Goal: Find specific fact: Find specific fact

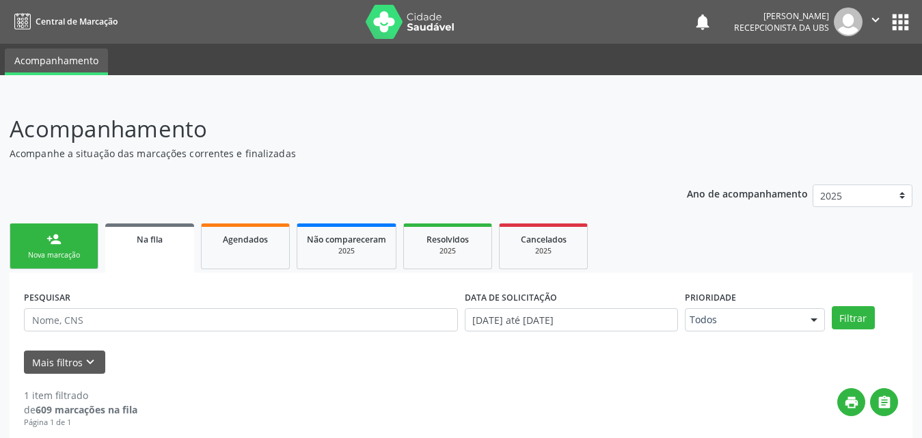
scroll to position [136, 0]
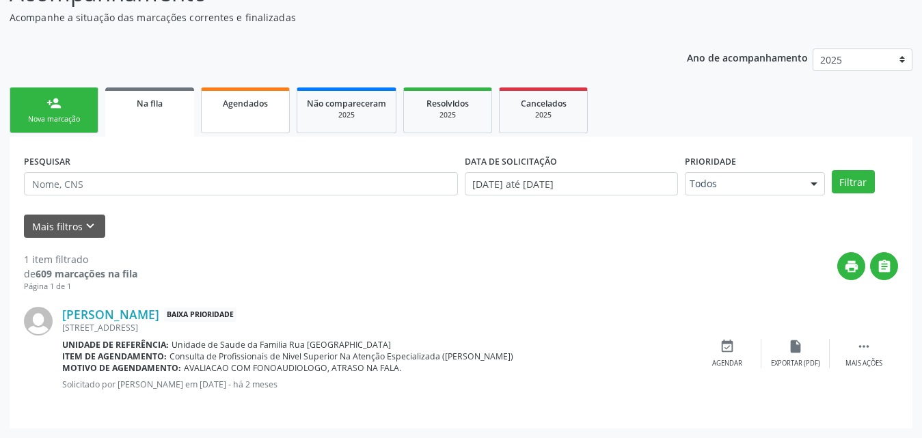
click at [250, 107] on span "Agendados" at bounding box center [245, 104] width 45 height 12
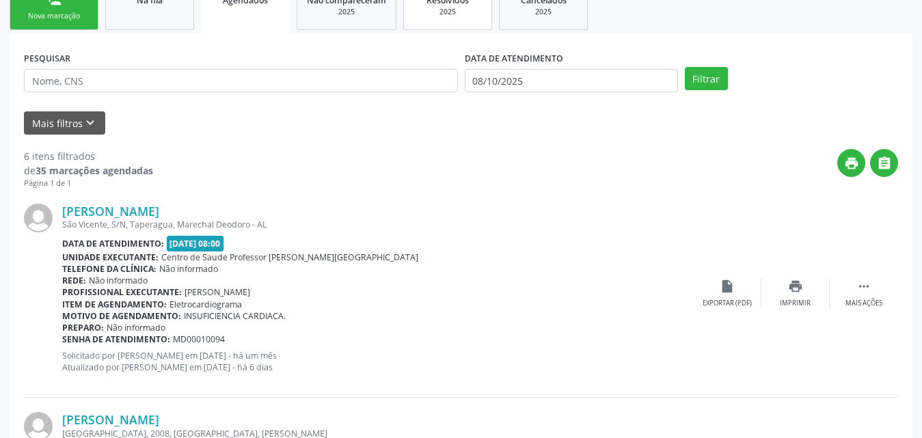
scroll to position [205, 0]
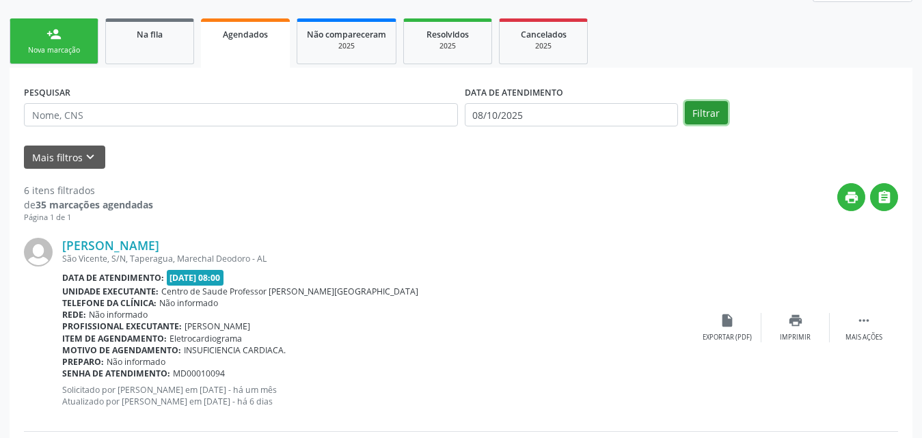
click at [700, 115] on button "Filtrar" at bounding box center [706, 112] width 43 height 23
click at [49, 152] on button "Mais filtros keyboard_arrow_down" at bounding box center [64, 158] width 81 height 24
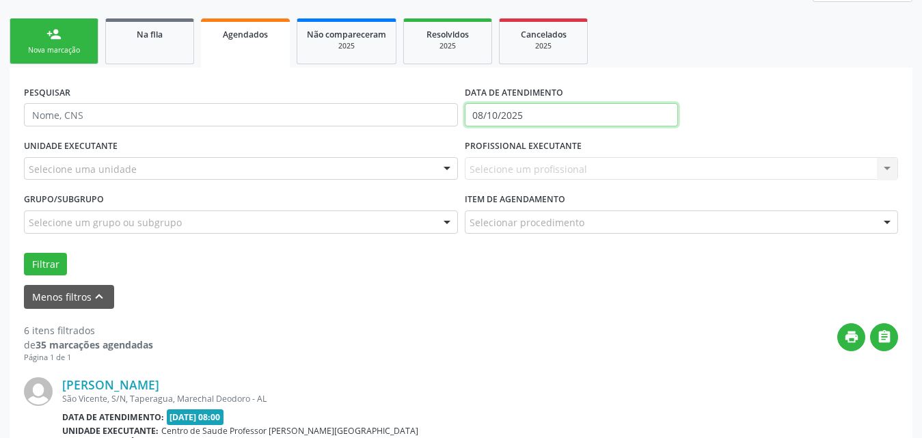
click at [541, 112] on input "08/10/2025" at bounding box center [571, 114] width 213 height 23
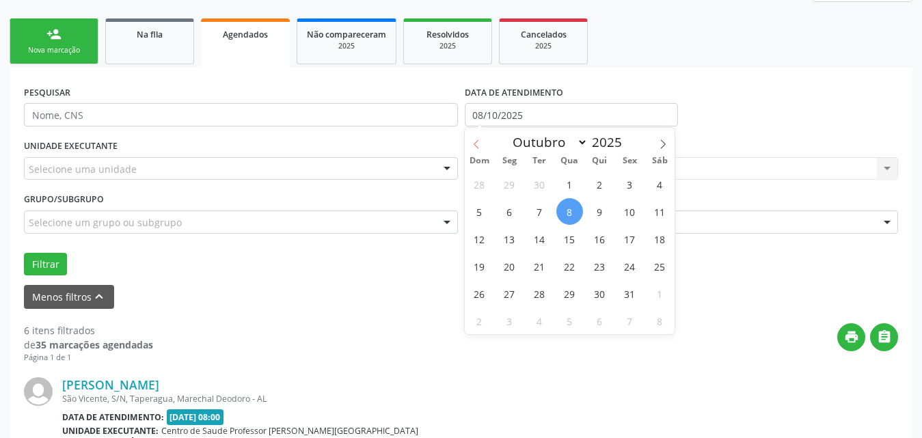
click at [472, 147] on icon at bounding box center [477, 144] width 10 height 10
click at [480, 147] on icon at bounding box center [477, 144] width 10 height 10
select select "7"
click at [631, 182] on span "1" at bounding box center [629, 184] width 27 height 27
type input "[DATE]"
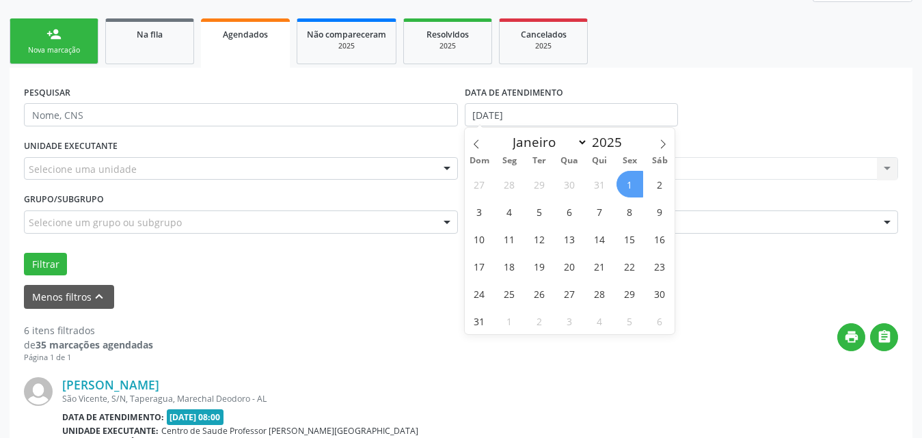
click at [632, 187] on span "1" at bounding box center [629, 184] width 27 height 27
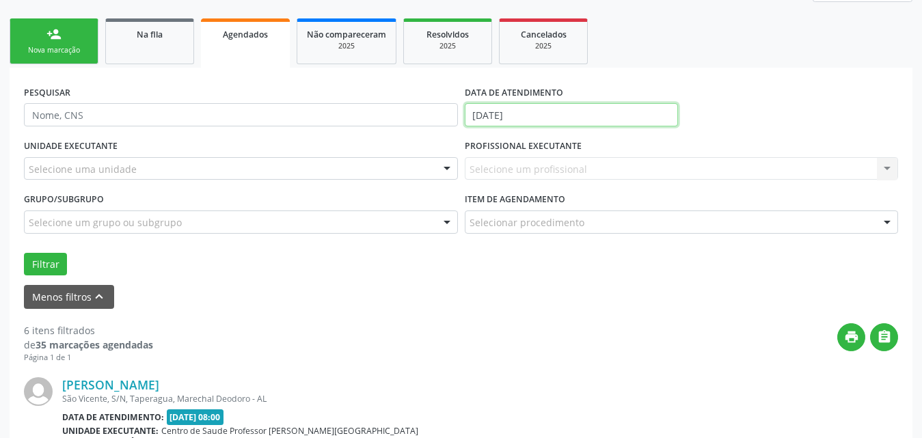
click at [623, 120] on input "[DATE]" at bounding box center [571, 114] width 213 height 23
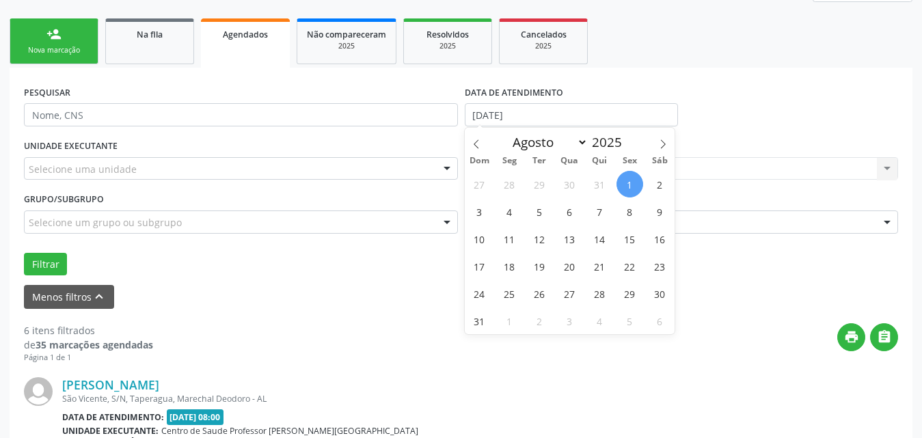
click at [633, 185] on span "1" at bounding box center [629, 184] width 27 height 27
type input "[DATE]"
click at [660, 144] on icon at bounding box center [663, 144] width 10 height 10
select select "9"
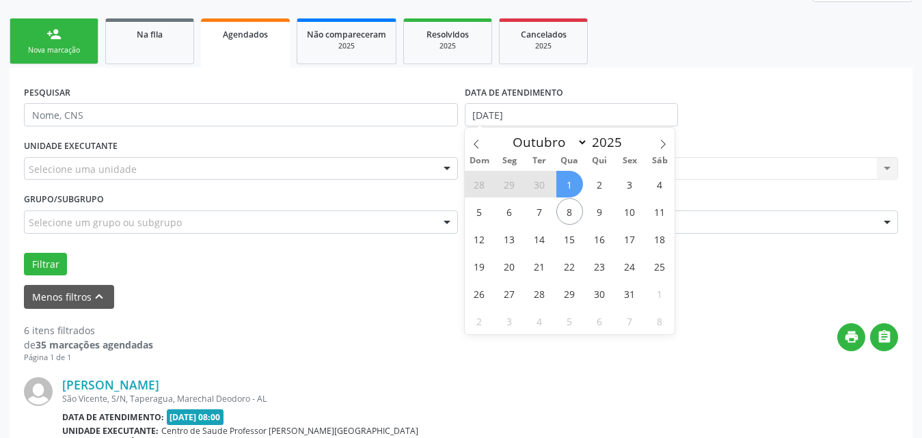
click at [569, 183] on span "1" at bounding box center [569, 184] width 27 height 27
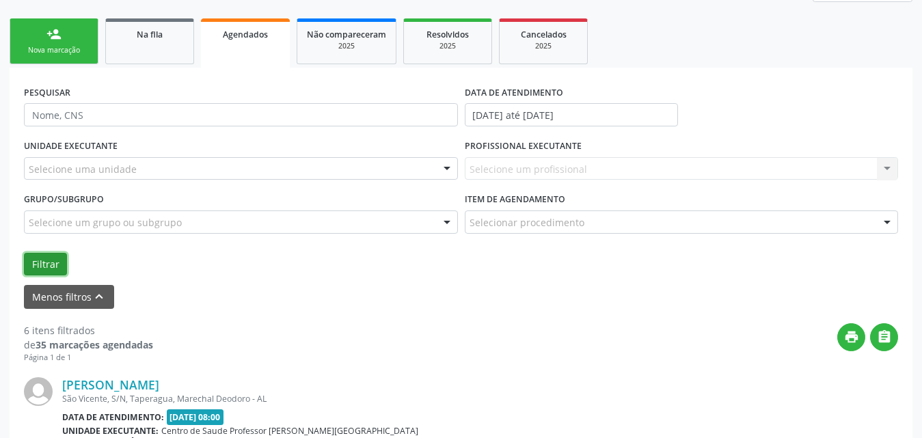
click at [55, 264] on button "Filtrar" at bounding box center [45, 264] width 43 height 23
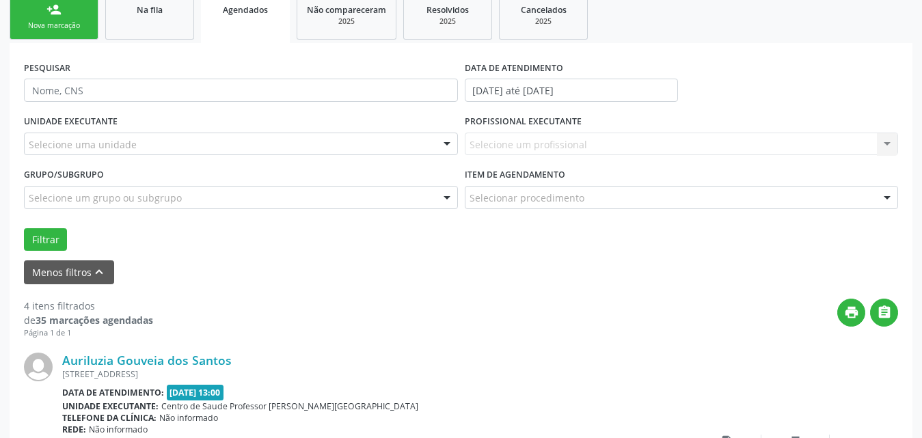
scroll to position [137, 0]
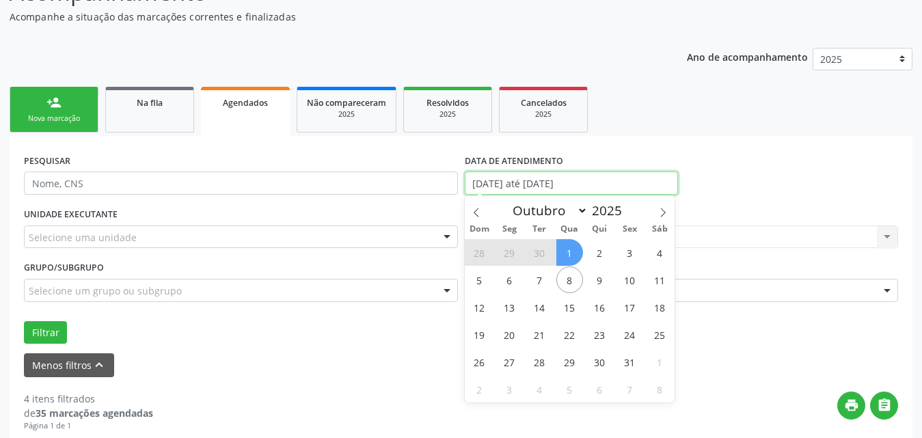
click at [620, 177] on input "[DATE] até [DATE]" at bounding box center [571, 183] width 213 height 23
click at [567, 252] on span "1" at bounding box center [569, 252] width 27 height 27
type input "01/10/2025"
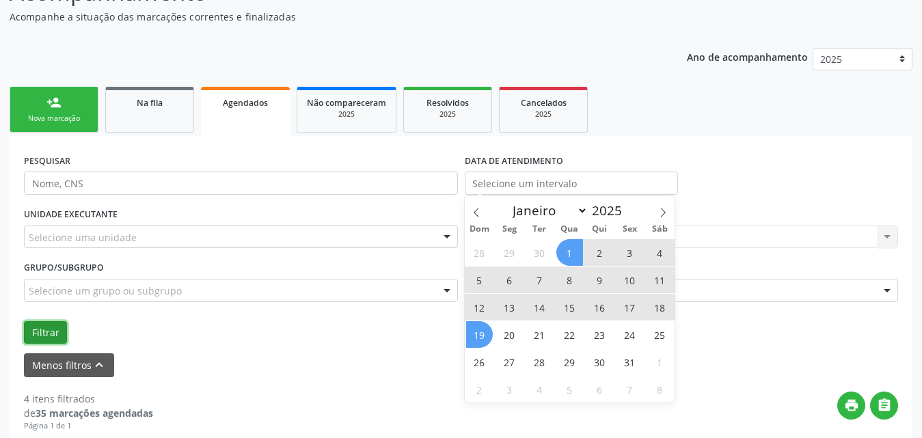
click at [44, 325] on button "Filtrar" at bounding box center [45, 332] width 43 height 23
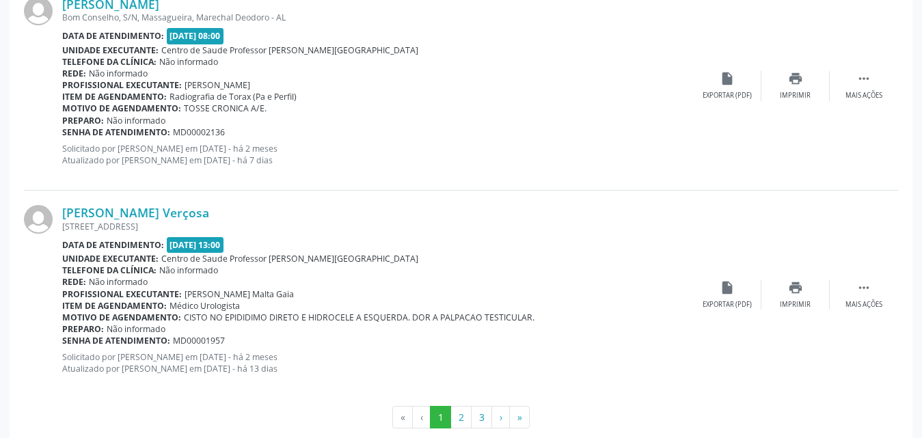
scroll to position [3339, 0]
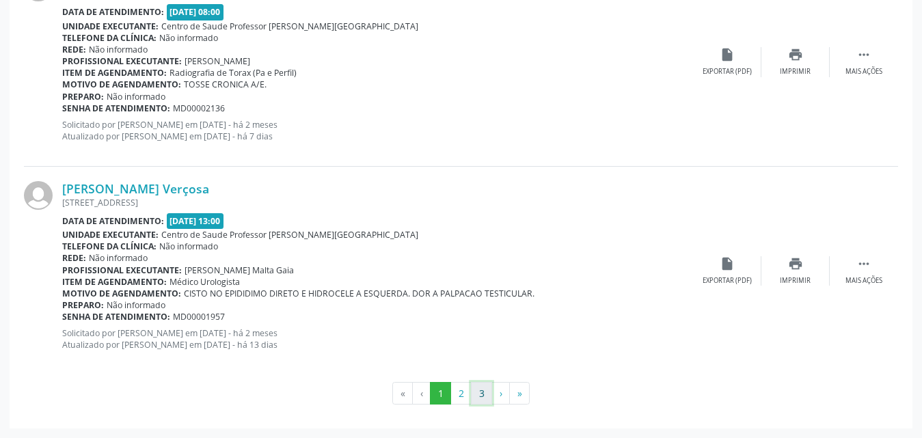
click at [487, 394] on button "3" at bounding box center [481, 393] width 21 height 23
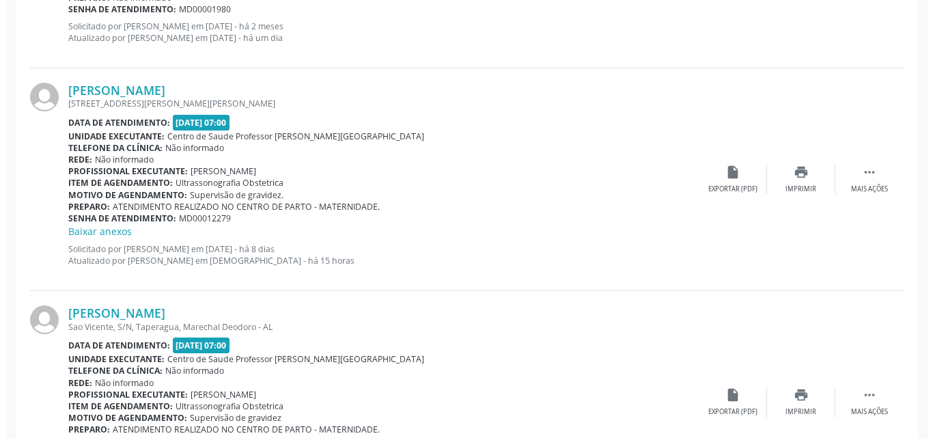
scroll to position [720, 0]
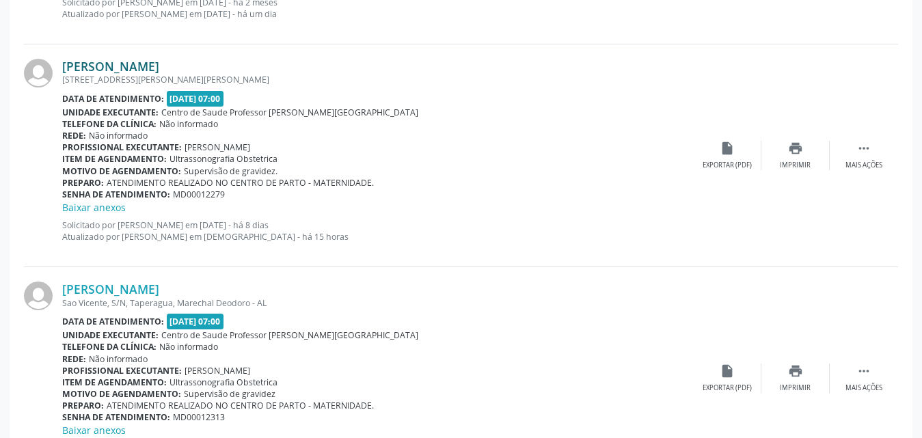
click at [112, 70] on link "[PERSON_NAME]" at bounding box center [110, 66] width 97 height 15
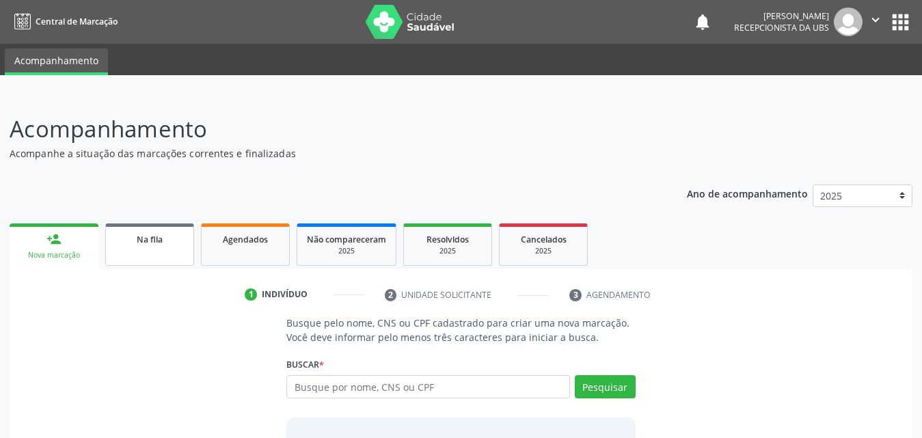
click at [144, 241] on span "Na fila" at bounding box center [150, 240] width 26 height 12
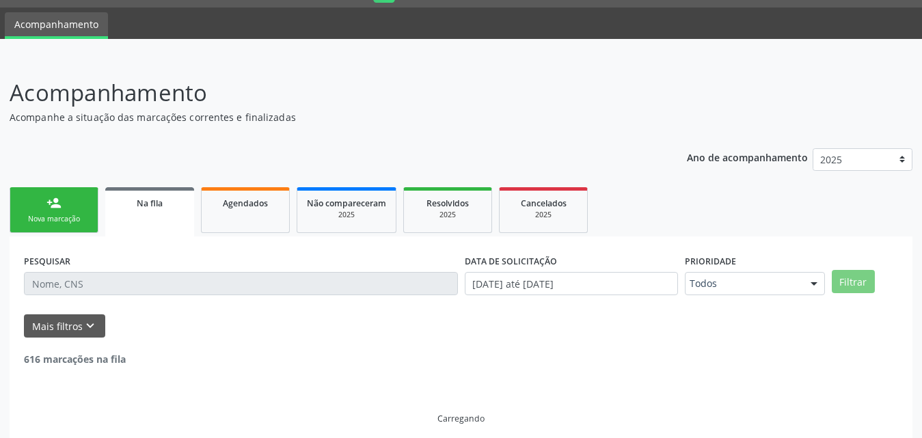
scroll to position [46, 0]
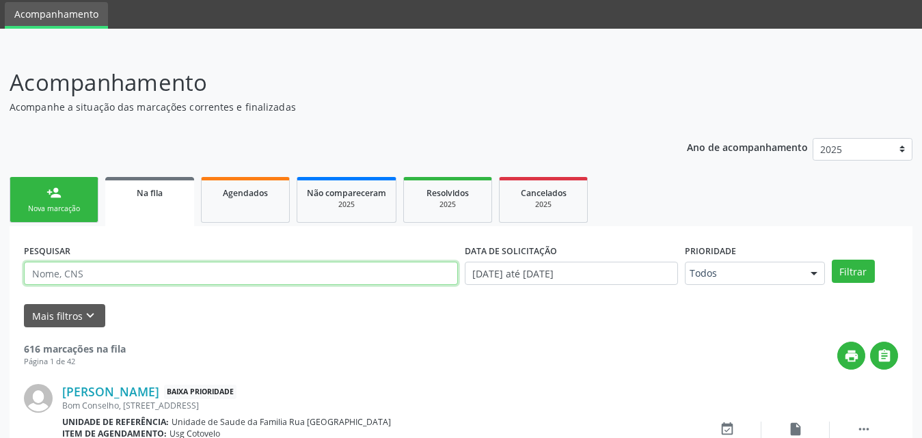
click at [195, 277] on input "text" at bounding box center [241, 273] width 434 height 23
type input "702607796831744"
click at [832, 260] on button "Filtrar" at bounding box center [853, 271] width 43 height 23
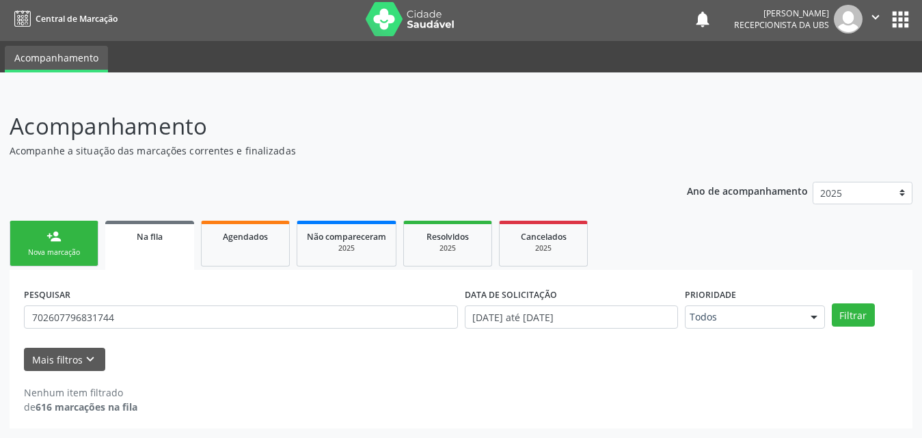
scroll to position [3, 0]
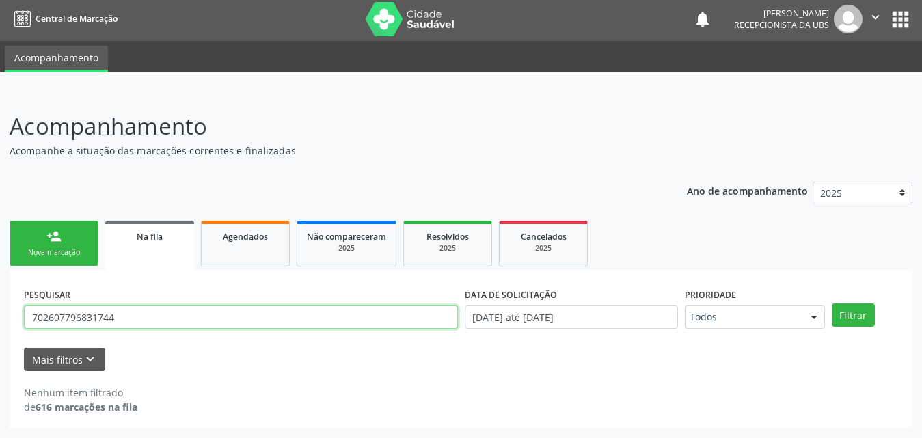
click at [118, 319] on input "702607796831744" at bounding box center [241, 316] width 434 height 23
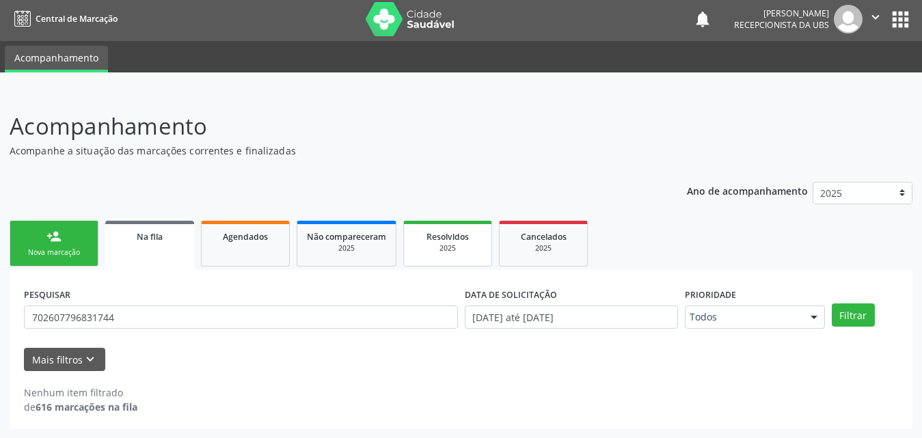
click at [439, 242] on span "Resolvidos" at bounding box center [447, 237] width 42 height 12
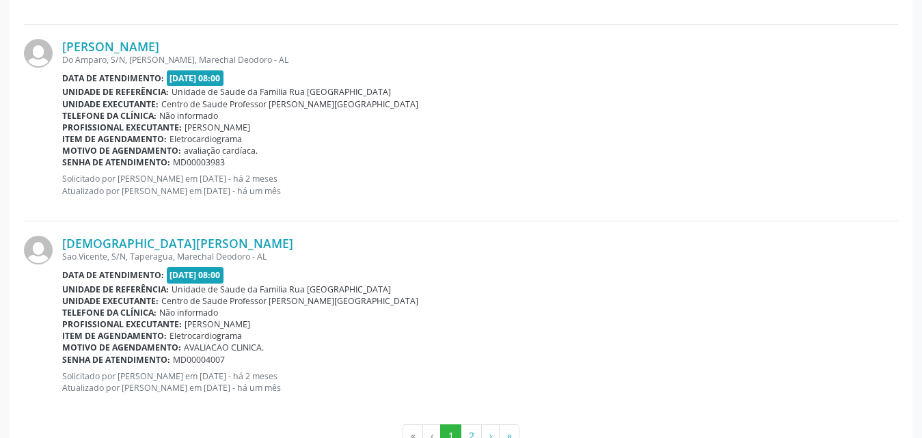
scroll to position [2996, 0]
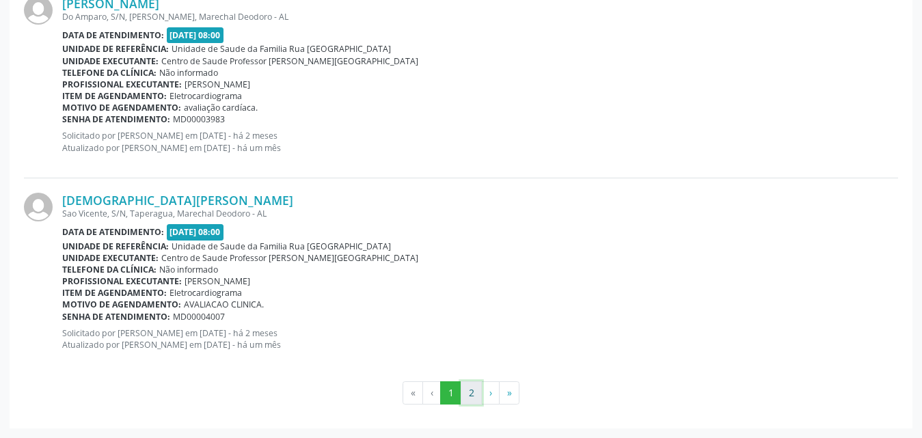
click at [470, 398] on button "2" at bounding box center [471, 392] width 21 height 23
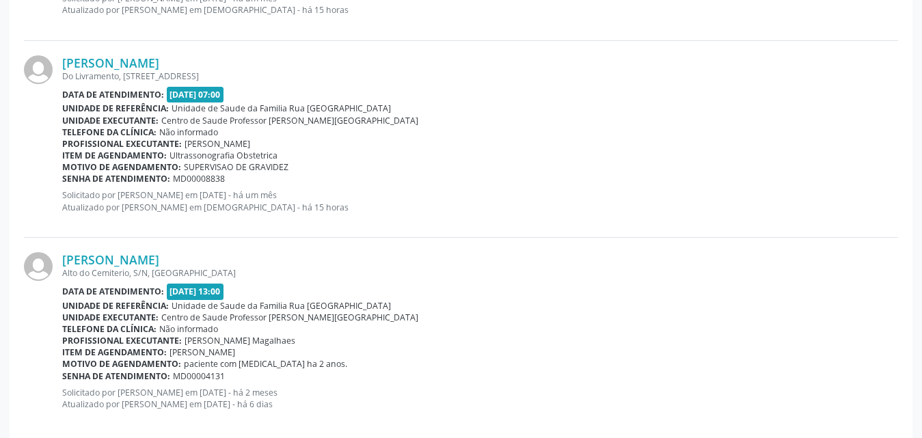
scroll to position [2208, 0]
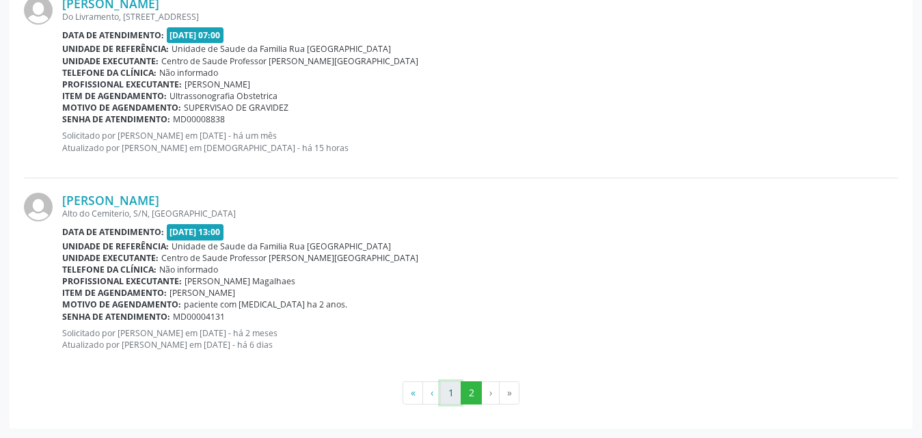
click at [446, 394] on button "1" at bounding box center [450, 392] width 21 height 23
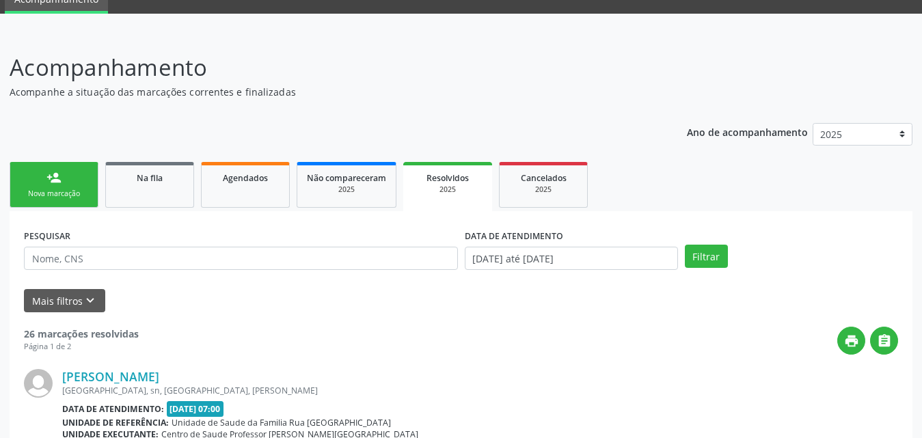
scroll to position [0, 0]
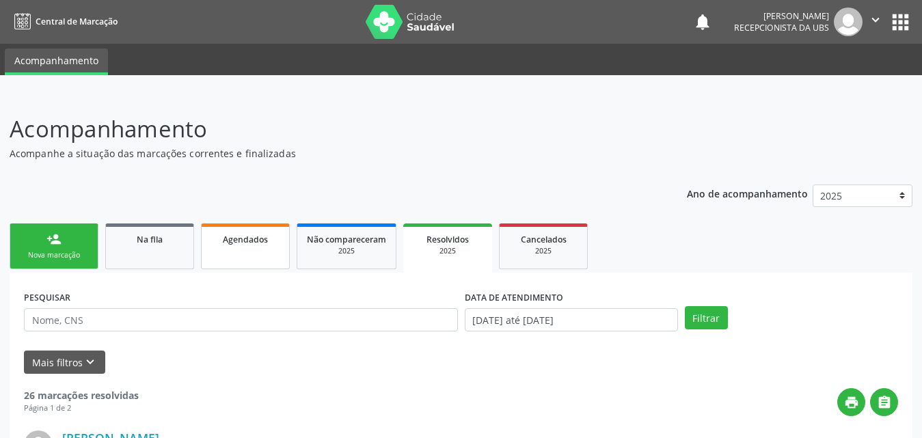
click at [250, 244] on span "Agendados" at bounding box center [245, 240] width 45 height 12
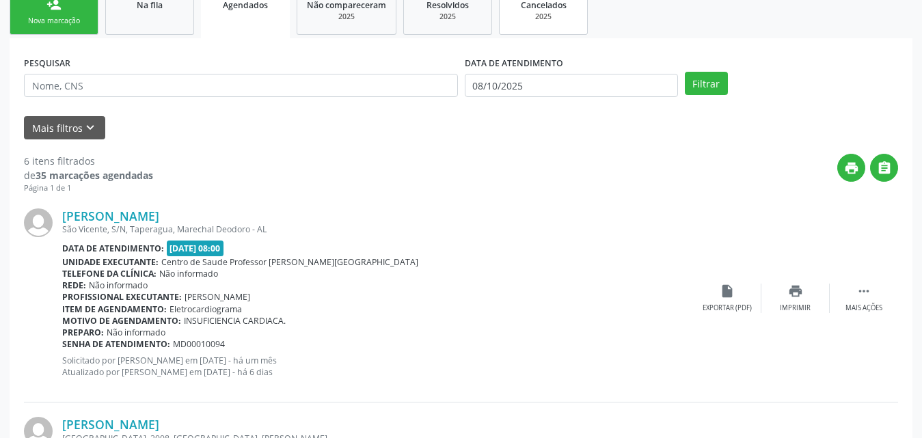
scroll to position [205, 0]
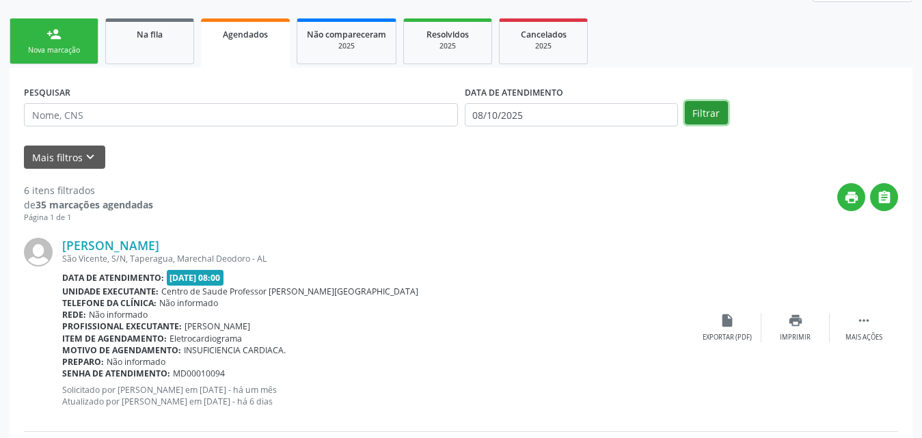
click at [711, 115] on button "Filtrar" at bounding box center [706, 112] width 43 height 23
click at [71, 156] on button "Mais filtros keyboard_arrow_down" at bounding box center [64, 158] width 81 height 24
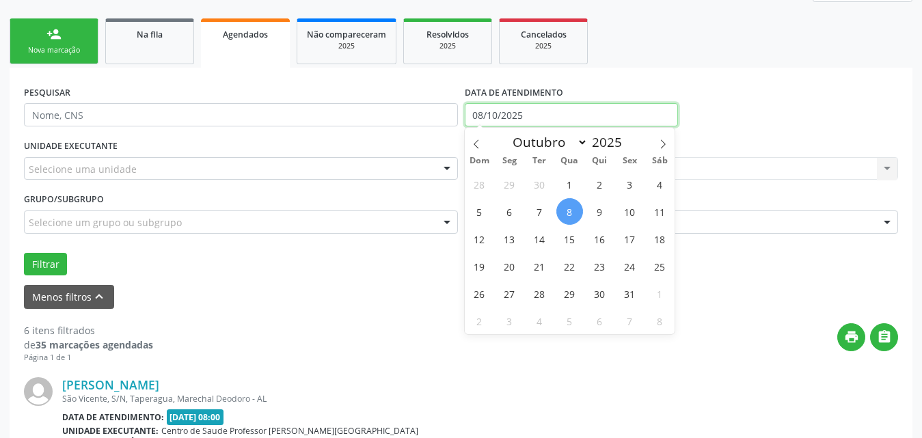
click at [592, 115] on input "08/10/2025" at bounding box center [571, 114] width 213 height 23
click at [478, 146] on icon at bounding box center [477, 144] width 10 height 10
select select "7"
click at [626, 185] on span "1" at bounding box center [629, 184] width 27 height 27
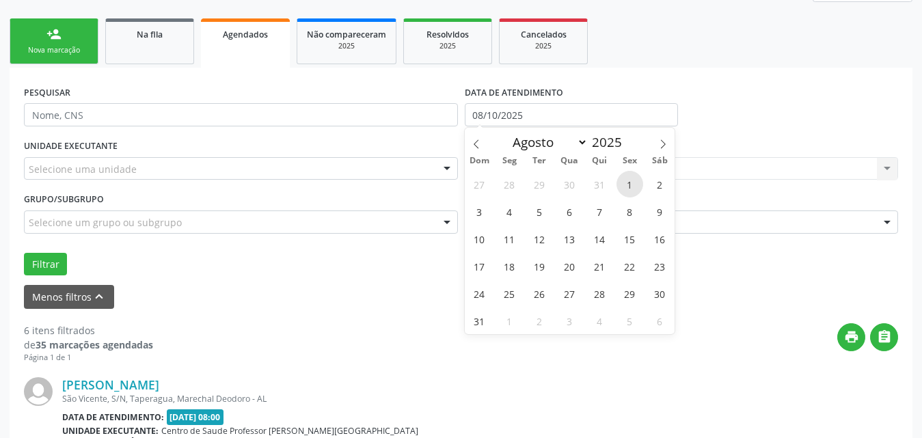
type input "[DATE]"
click at [661, 145] on icon at bounding box center [663, 144] width 10 height 10
select select "8"
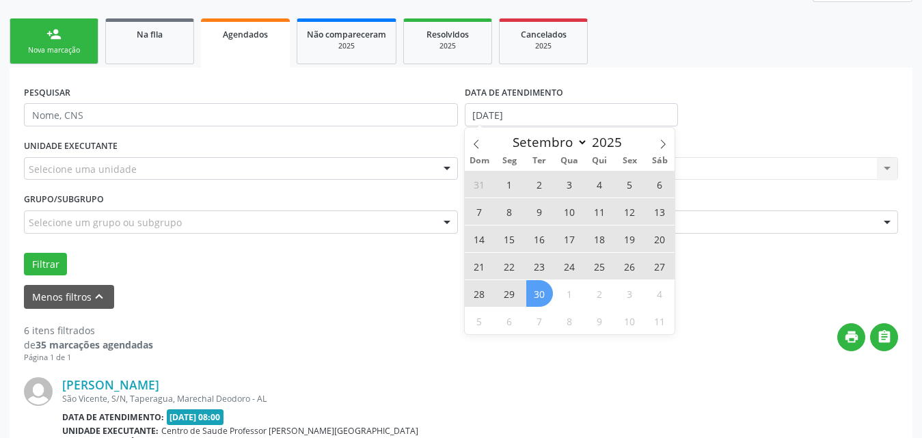
click at [538, 292] on span "30" at bounding box center [539, 293] width 27 height 27
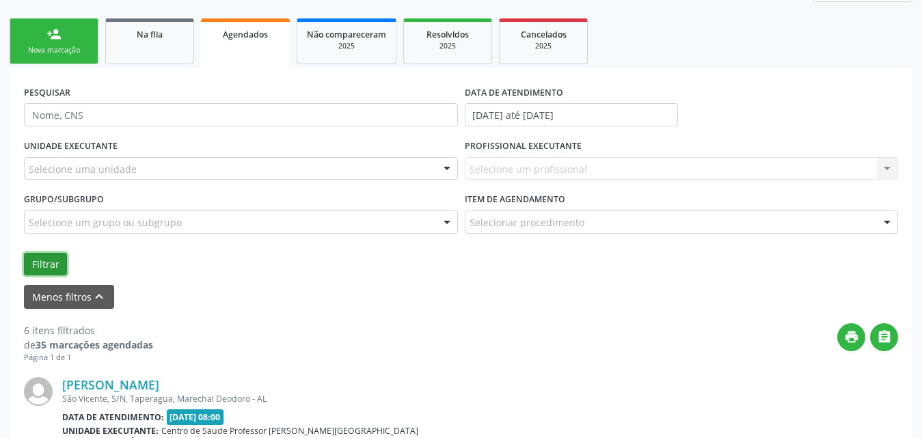
click at [49, 269] on button "Filtrar" at bounding box center [45, 264] width 43 height 23
click at [41, 258] on button "Filtrar" at bounding box center [45, 264] width 43 height 23
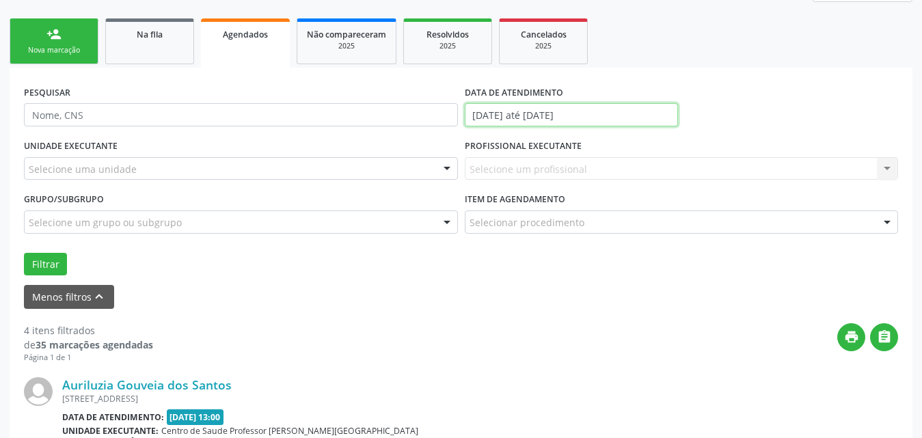
click at [616, 117] on input "[DATE] até [DATE]" at bounding box center [571, 114] width 213 height 23
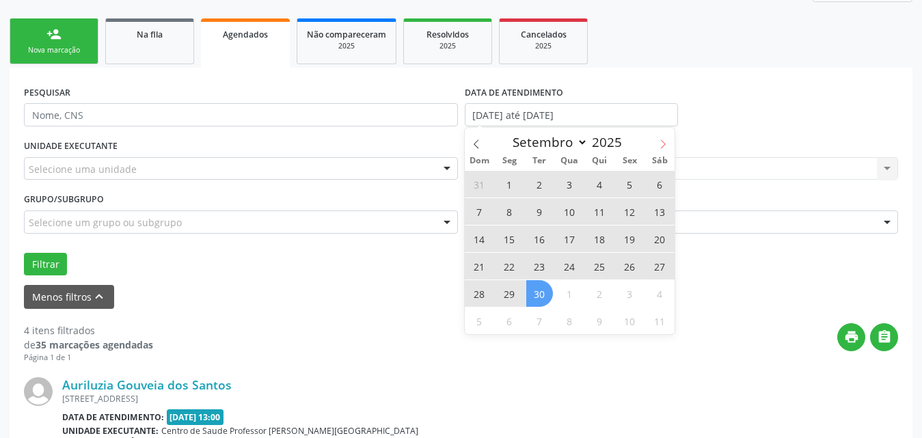
click at [667, 144] on icon at bounding box center [663, 144] width 10 height 10
select select "9"
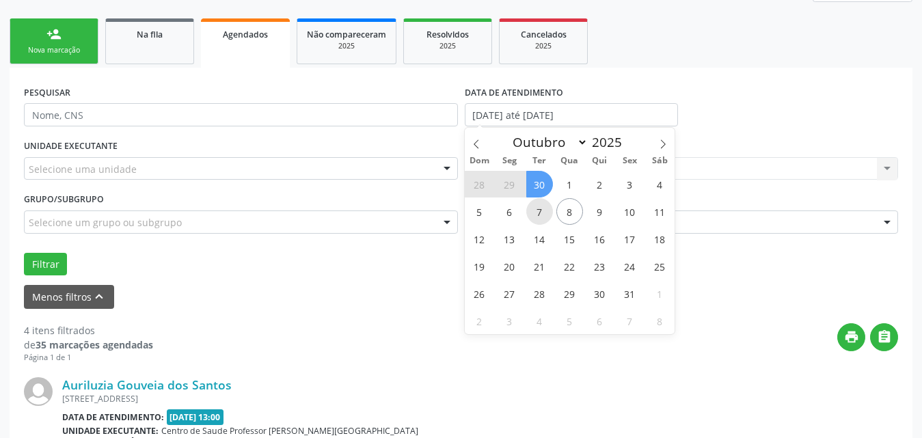
click at [540, 209] on span "7" at bounding box center [539, 211] width 27 height 27
type input "[DATE]"
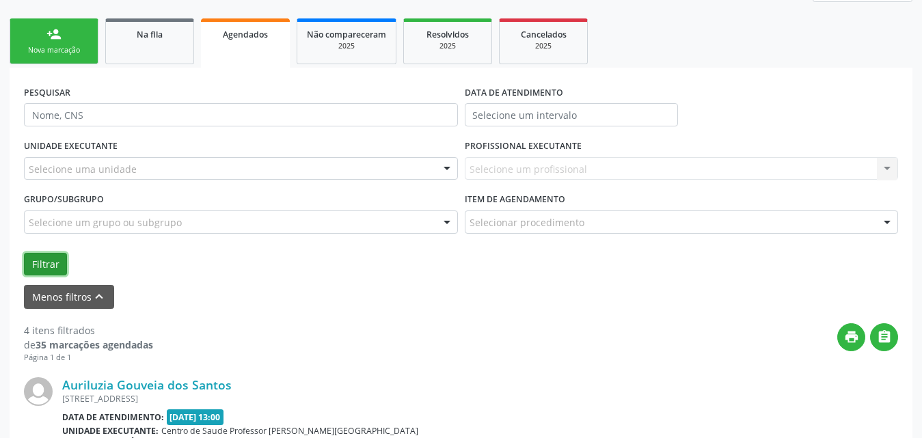
click at [51, 263] on button "Filtrar" at bounding box center [45, 264] width 43 height 23
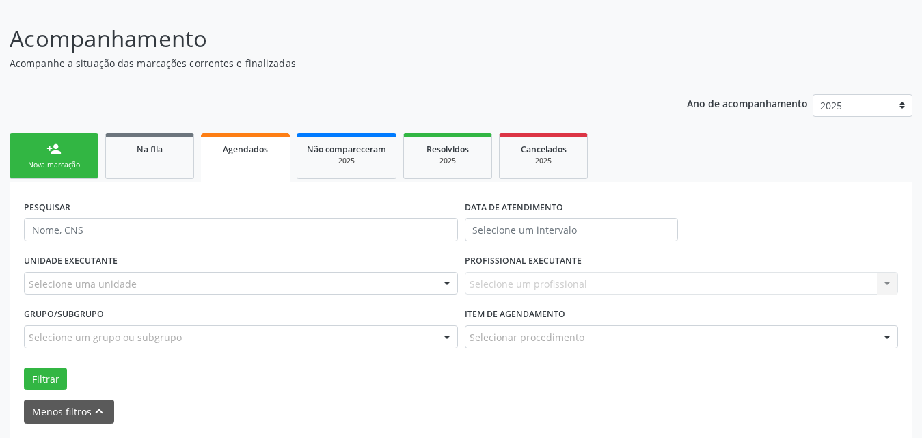
scroll to position [0, 0]
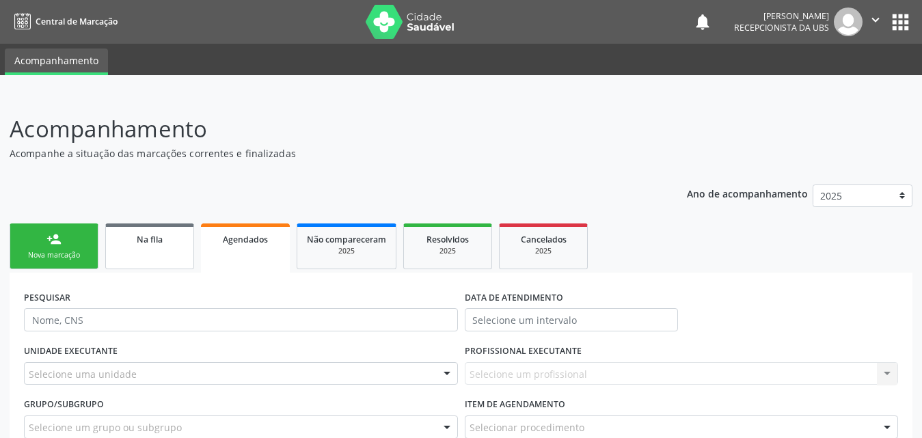
click at [159, 243] on span "Na fila" at bounding box center [150, 240] width 26 height 12
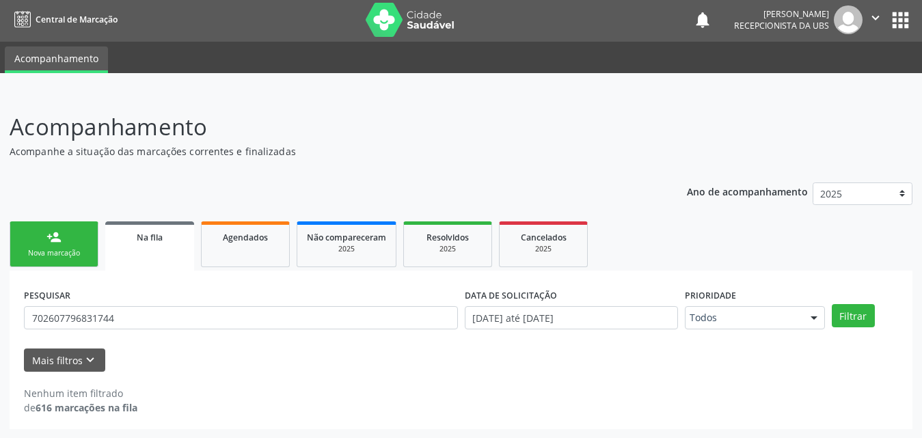
scroll to position [3, 0]
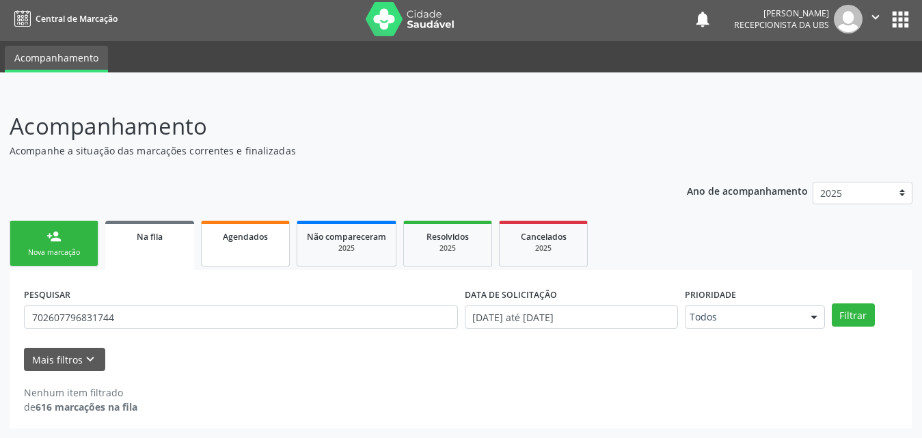
click at [254, 242] on span "Agendados" at bounding box center [245, 237] width 45 height 12
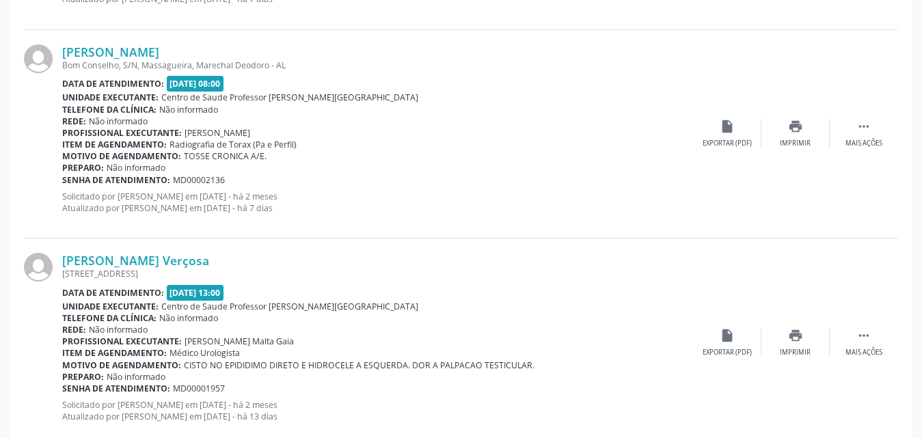
scroll to position [3200, 0]
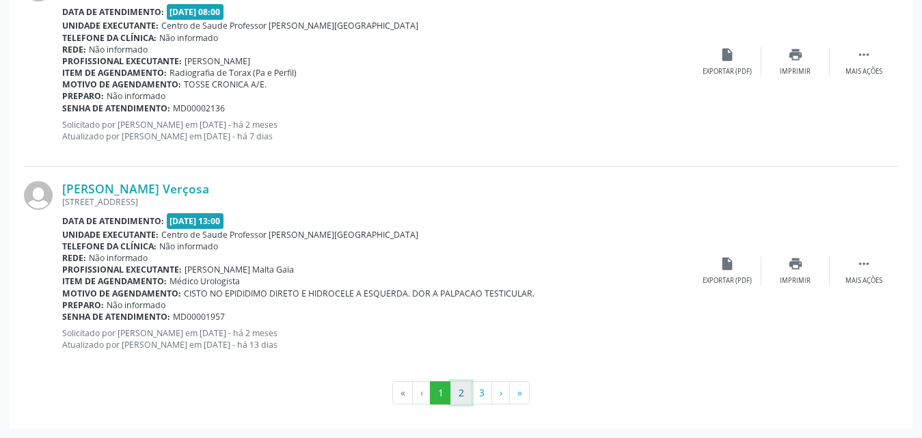
click at [460, 387] on button "2" at bounding box center [460, 392] width 21 height 23
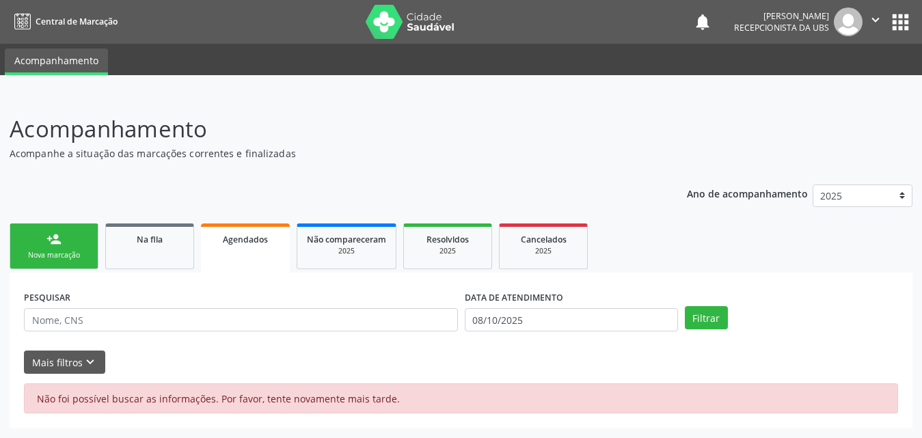
scroll to position [0, 0]
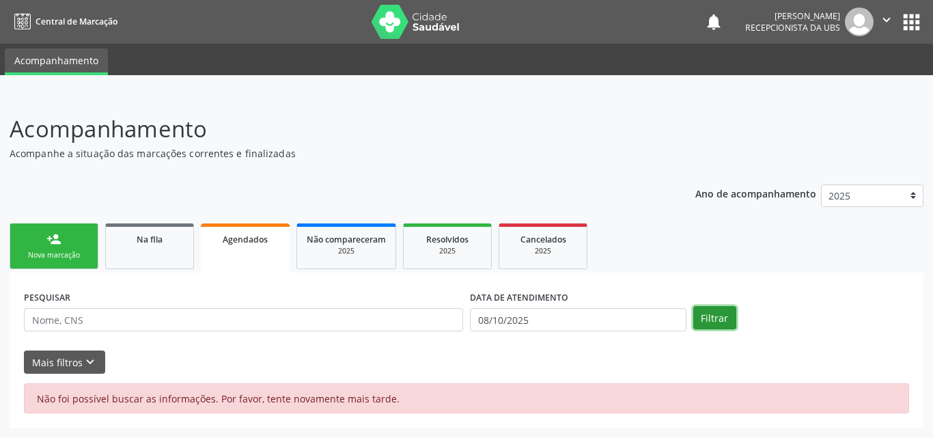
click at [708, 316] on button "Filtrar" at bounding box center [715, 317] width 43 height 23
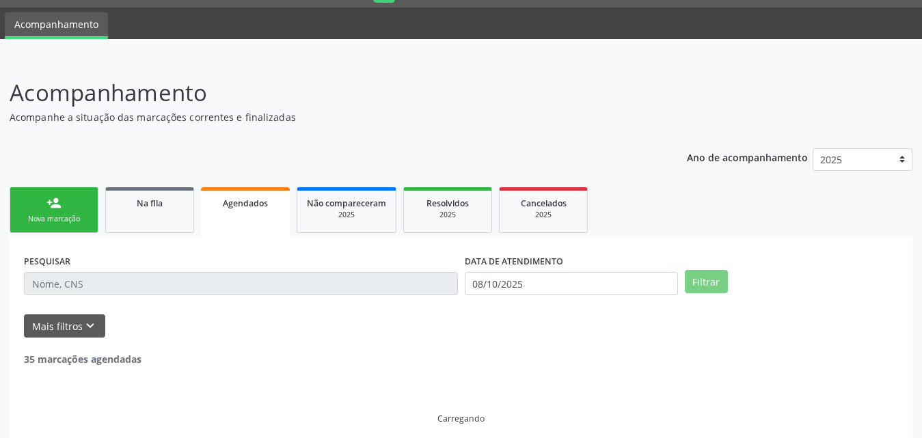
scroll to position [46, 0]
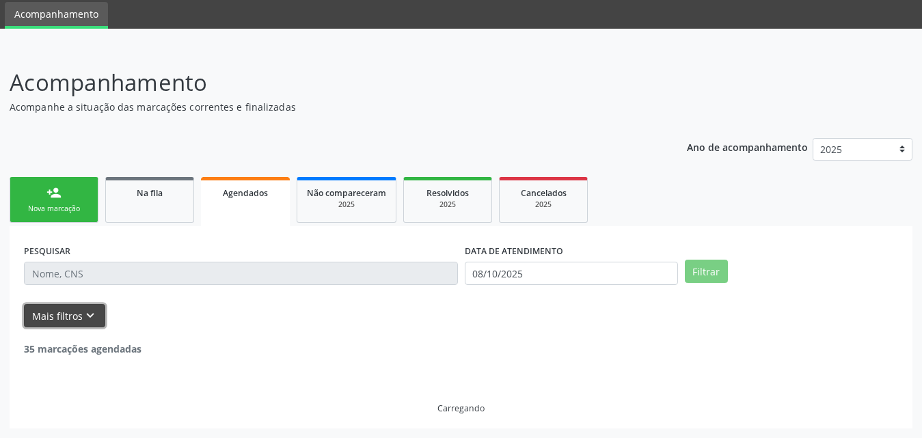
click at [57, 318] on button "Mais filtros keyboard_arrow_down" at bounding box center [64, 316] width 81 height 24
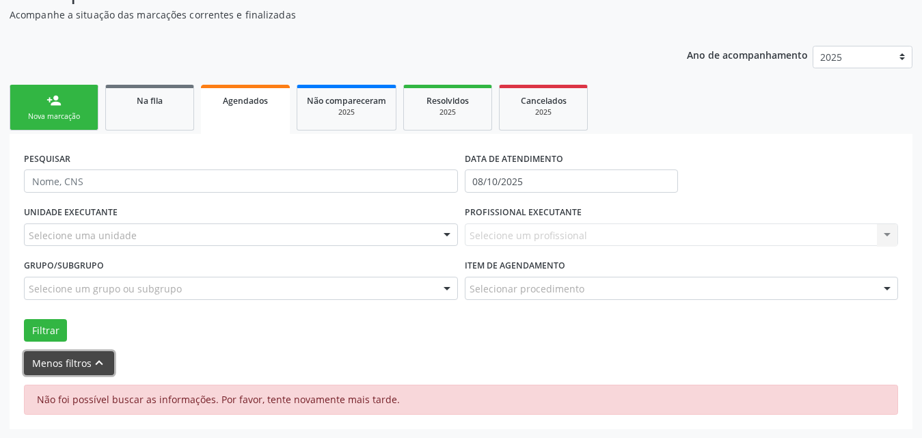
scroll to position [139, 0]
click at [41, 328] on button "Filtrar" at bounding box center [45, 329] width 43 height 23
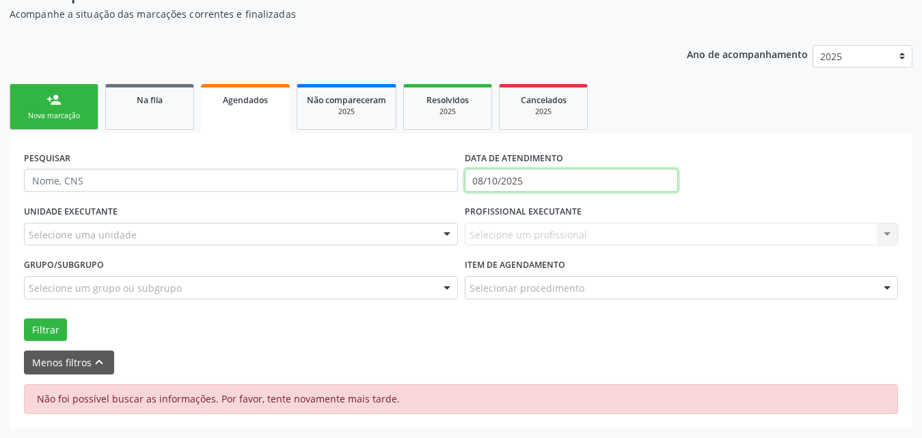
click at [607, 187] on input "08/10/2025" at bounding box center [571, 180] width 213 height 23
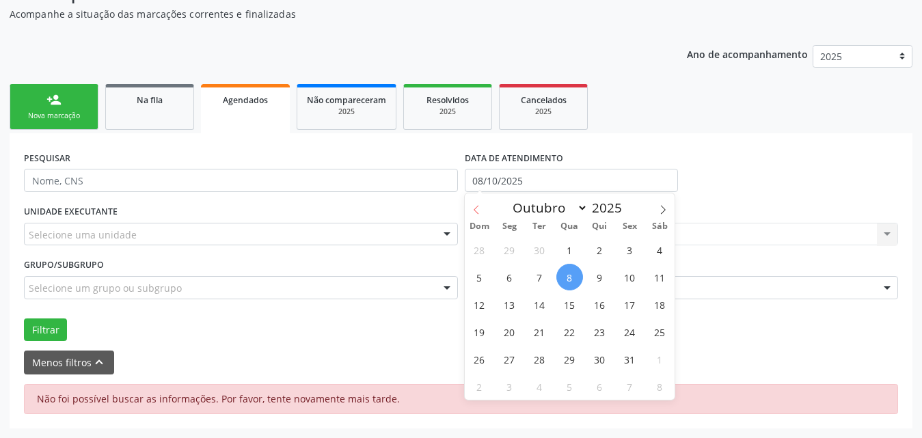
click at [476, 210] on icon at bounding box center [477, 210] width 10 height 10
select select "7"
click at [626, 256] on span "1" at bounding box center [629, 249] width 27 height 27
type input "[DATE]"
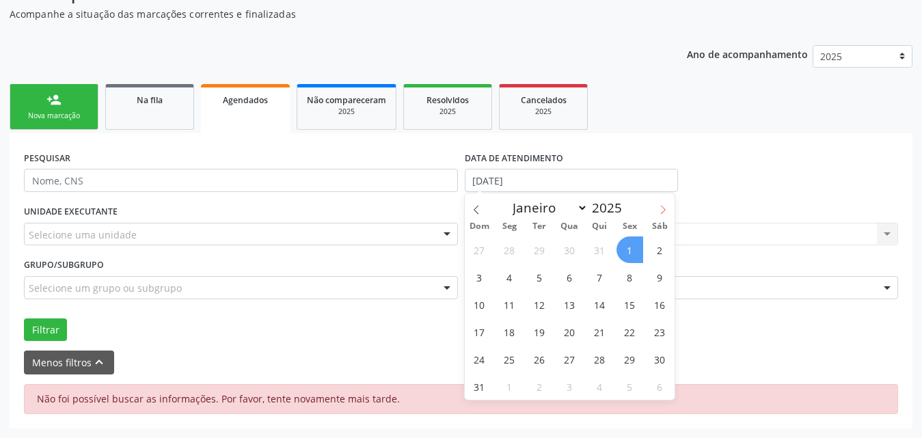
click at [661, 205] on icon at bounding box center [663, 210] width 10 height 10
select select "9"
click at [570, 254] on span "1" at bounding box center [569, 249] width 27 height 27
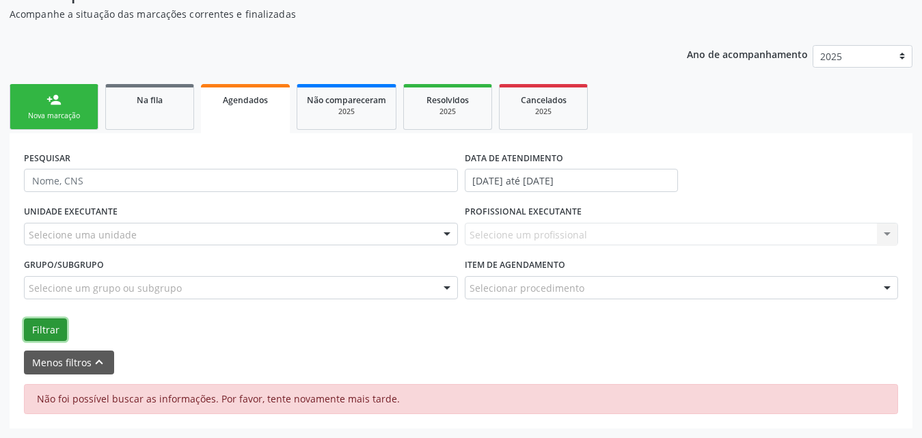
click at [46, 331] on button "Filtrar" at bounding box center [45, 329] width 43 height 23
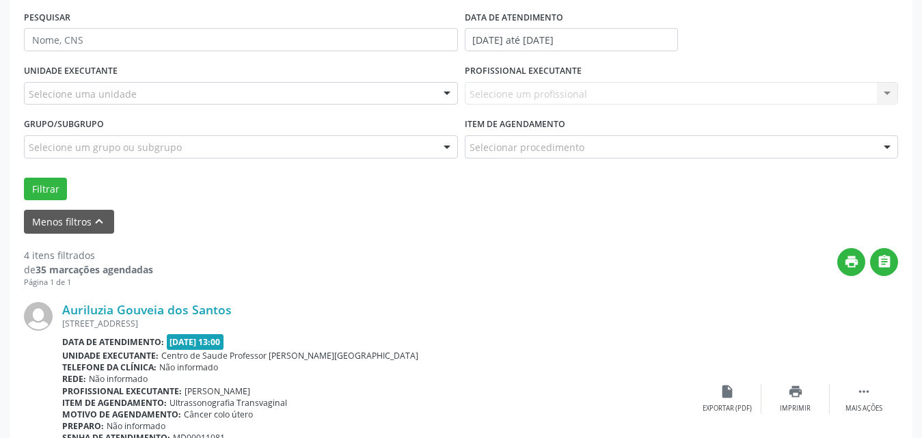
scroll to position [208, 0]
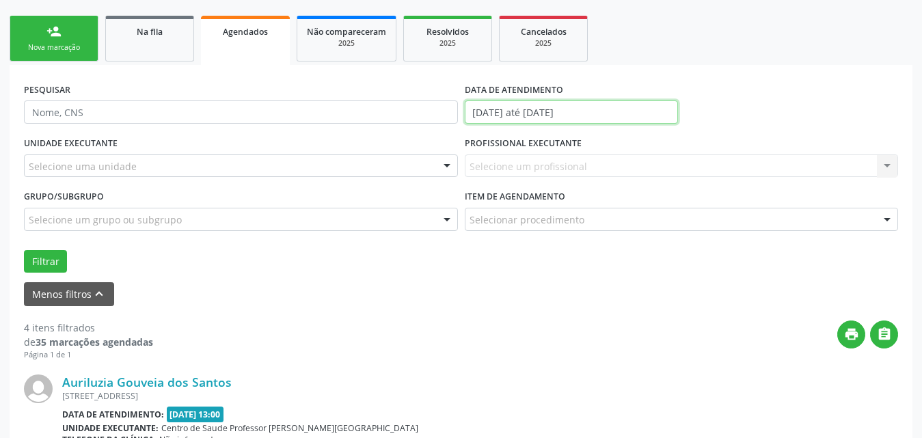
click at [647, 108] on input "[DATE] até [DATE]" at bounding box center [571, 111] width 213 height 23
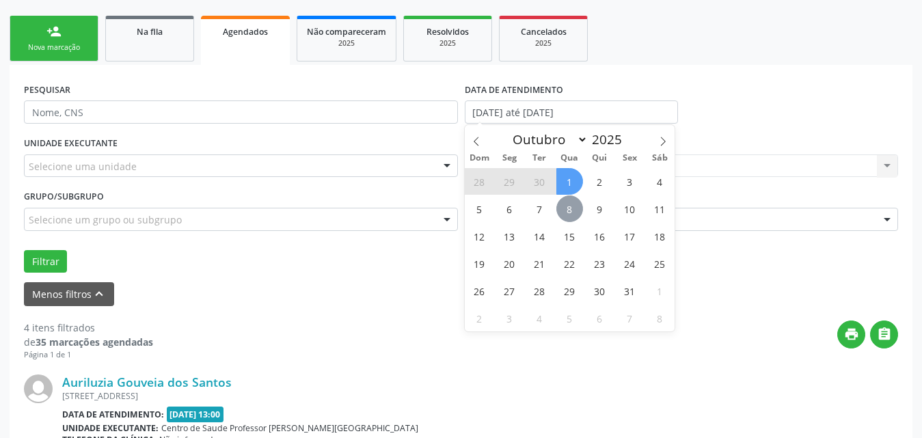
click at [571, 213] on span "8" at bounding box center [569, 208] width 27 height 27
type input "08/10/2025"
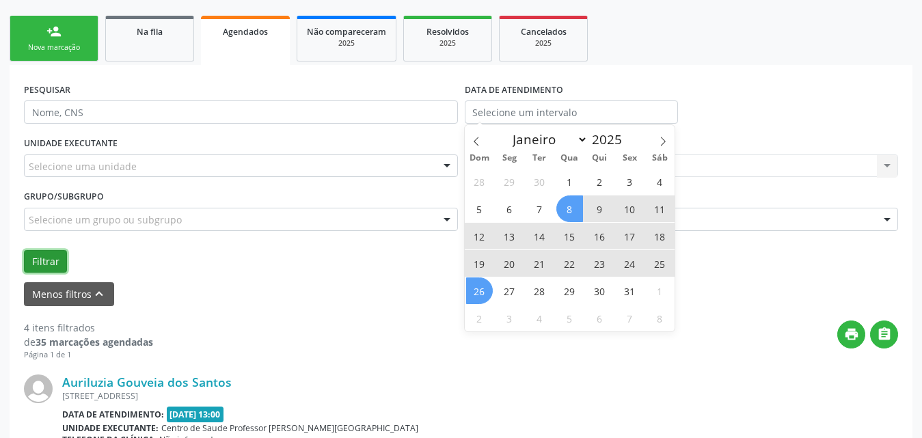
click at [39, 261] on button "Filtrar" at bounding box center [45, 261] width 43 height 23
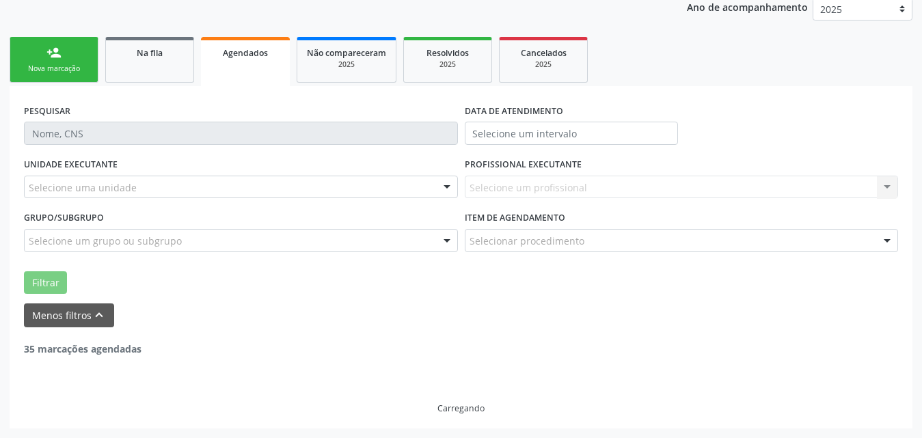
scroll to position [139, 0]
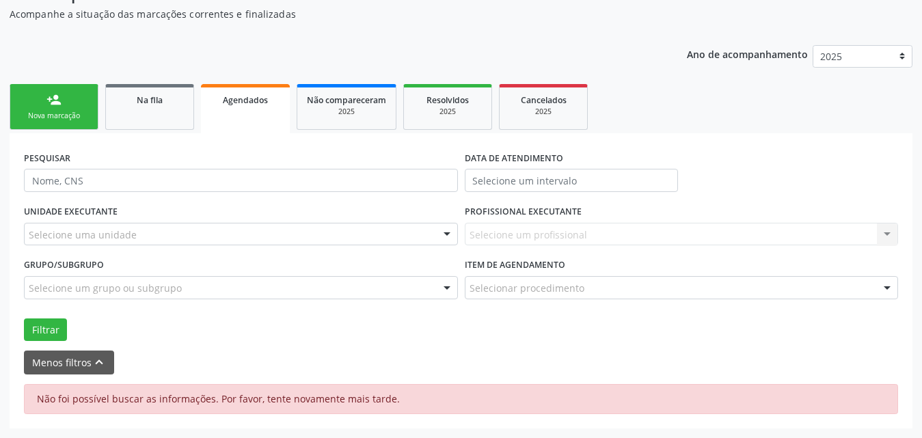
click at [271, 104] on div "Agendados" at bounding box center [245, 99] width 70 height 14
click at [40, 323] on button "Filtrar" at bounding box center [45, 329] width 43 height 23
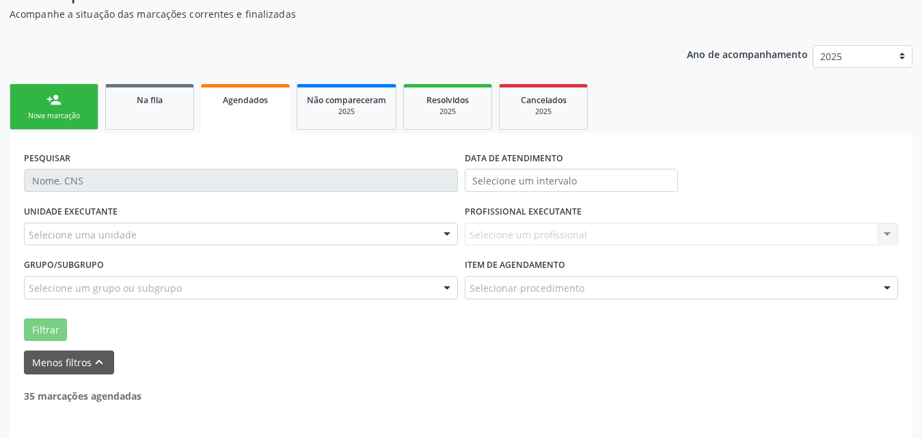
click at [258, 113] on link "Agendados" at bounding box center [245, 108] width 89 height 49
click at [74, 359] on button "Menos filtros keyboard_arrow_up" at bounding box center [69, 363] width 90 height 24
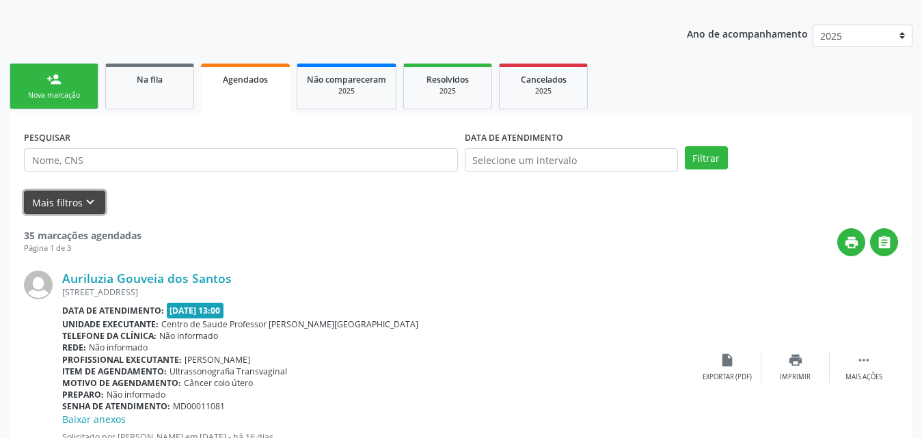
scroll to position [71, 0]
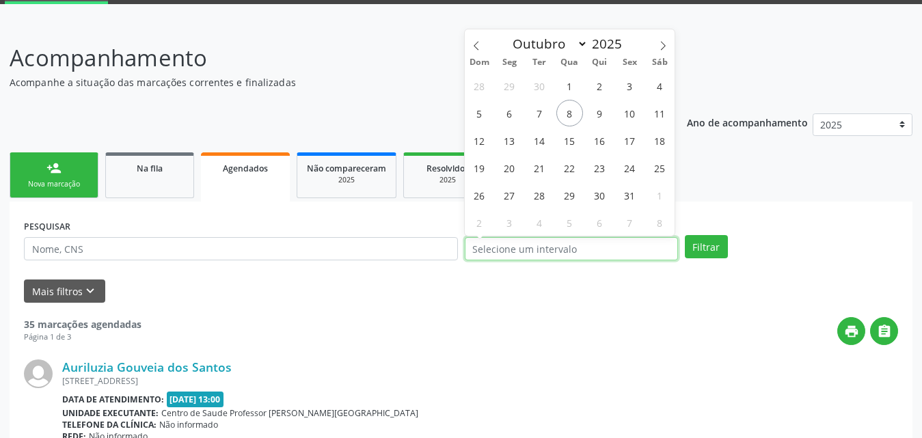
click at [575, 243] on input "text" at bounding box center [571, 248] width 213 height 23
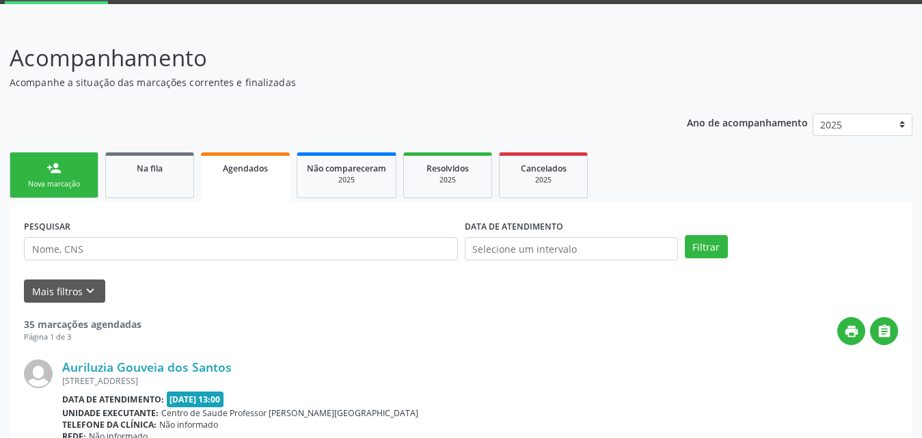
drag, startPoint x: 555, startPoint y: 318, endPoint x: 504, endPoint y: 320, distance: 51.3
click at [554, 320] on div "print " at bounding box center [519, 331] width 756 height 28
click at [55, 295] on button "Mais filtros keyboard_arrow_down" at bounding box center [64, 291] width 81 height 24
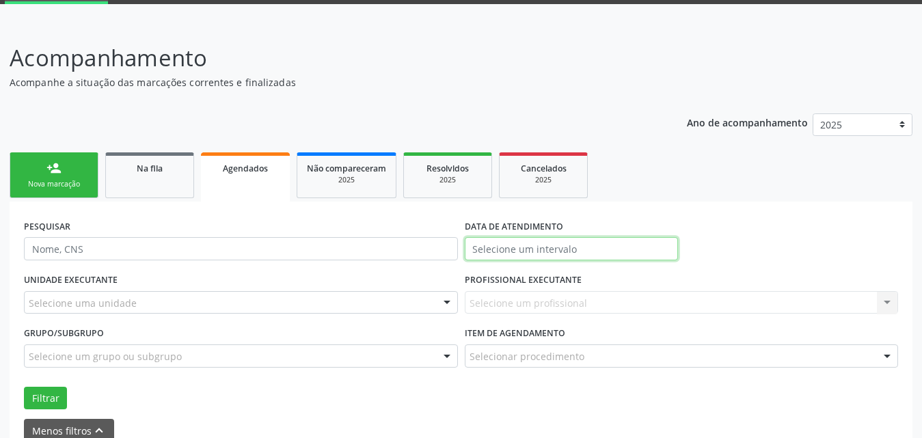
click at [500, 254] on input "text" at bounding box center [571, 248] width 213 height 23
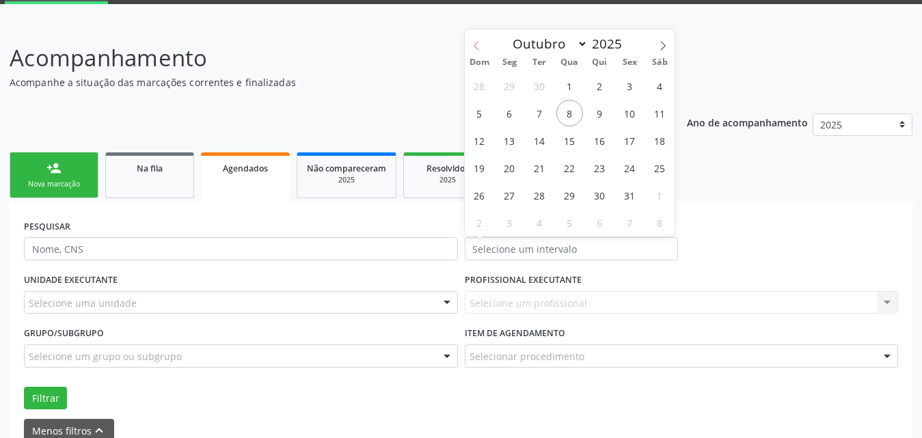
click at [475, 44] on icon at bounding box center [476, 45] width 5 height 9
select select "7"
click at [636, 90] on span "1" at bounding box center [629, 85] width 27 height 27
type input "[DATE]"
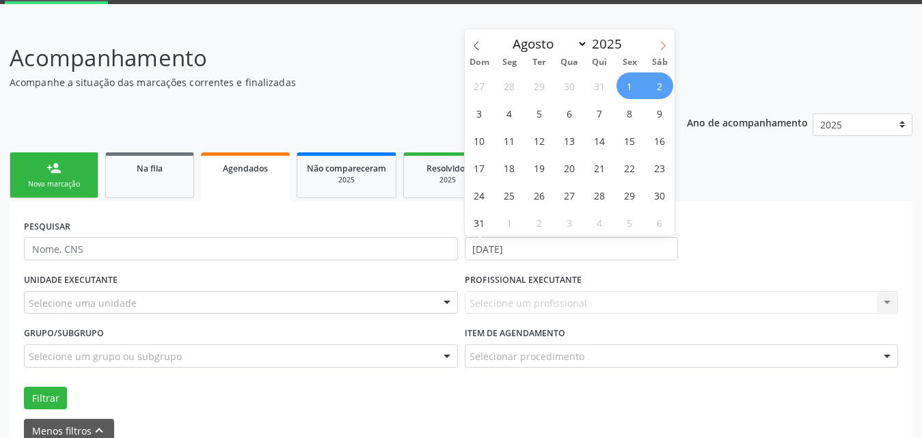
click at [667, 41] on icon at bounding box center [663, 46] width 10 height 10
select select "8"
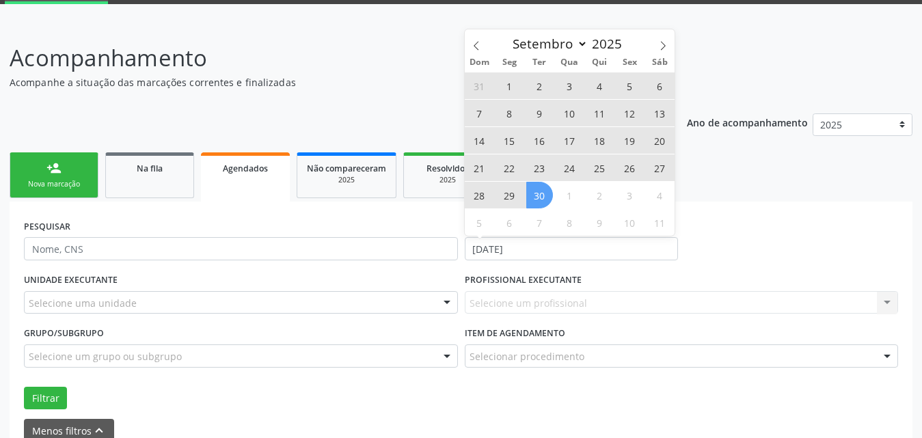
click at [537, 196] on span "30" at bounding box center [539, 195] width 27 height 27
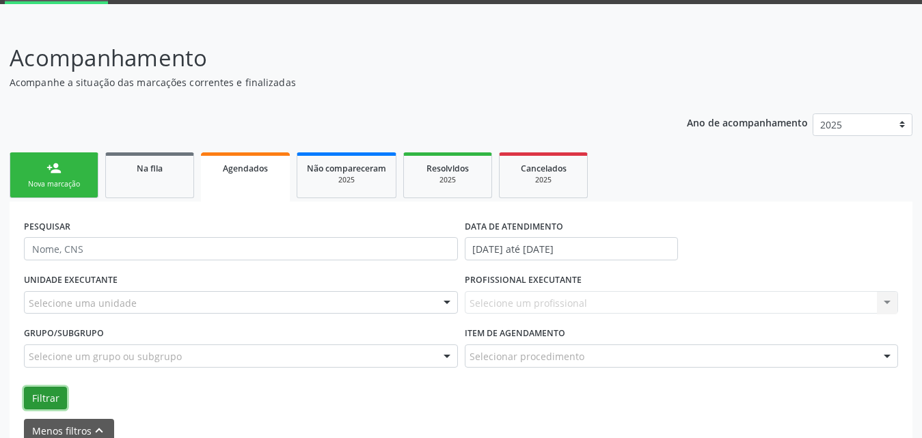
click at [46, 396] on button "Filtrar" at bounding box center [45, 398] width 43 height 23
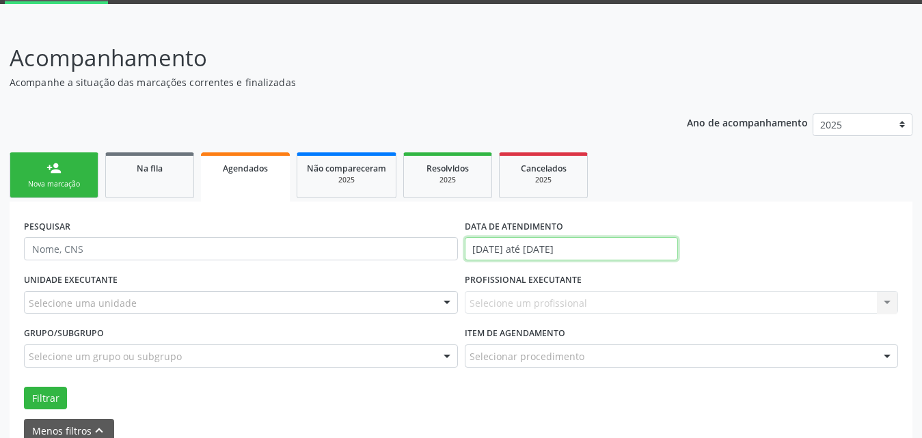
click at [636, 249] on input "[DATE] até [DATE]" at bounding box center [571, 248] width 213 height 23
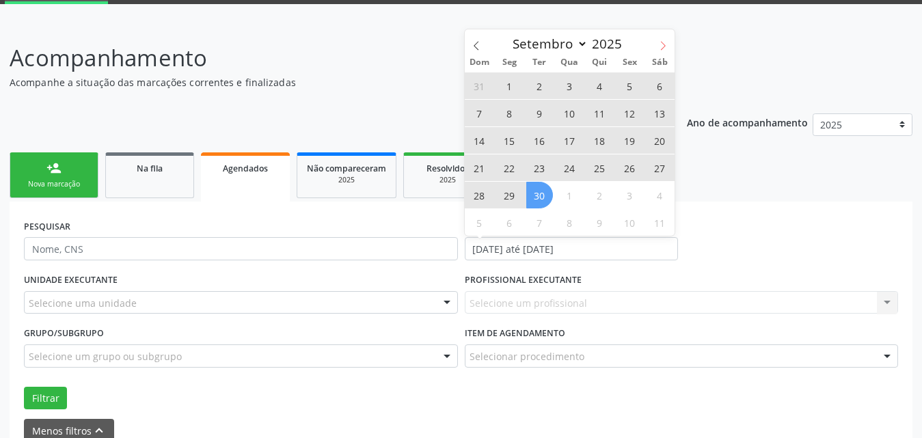
click at [666, 42] on icon at bounding box center [663, 46] width 10 height 10
select select "9"
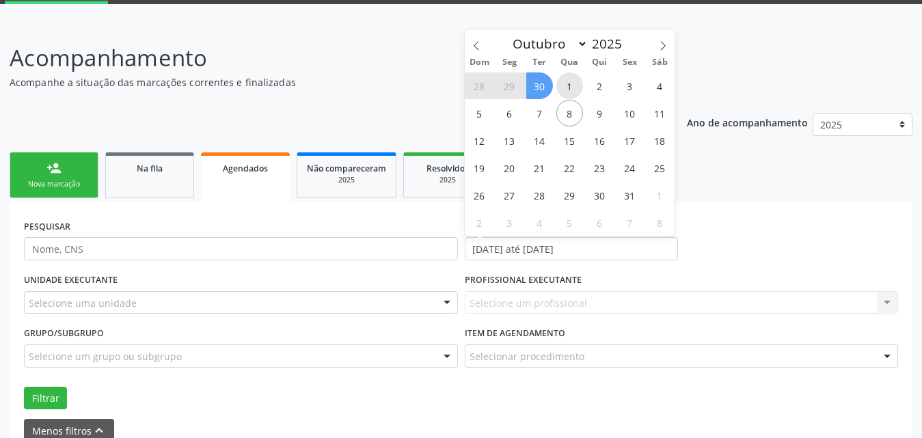
click at [571, 84] on span "1" at bounding box center [569, 85] width 27 height 27
type input "01/10/2025"
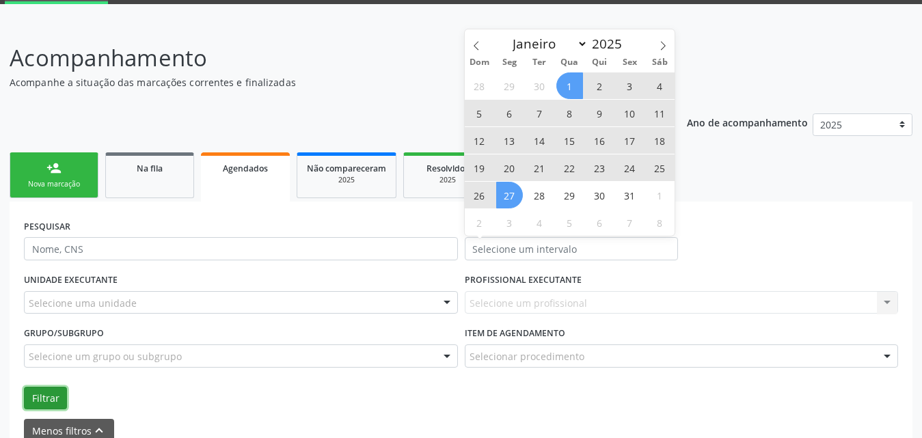
click at [44, 405] on button "Filtrar" at bounding box center [45, 398] width 43 height 23
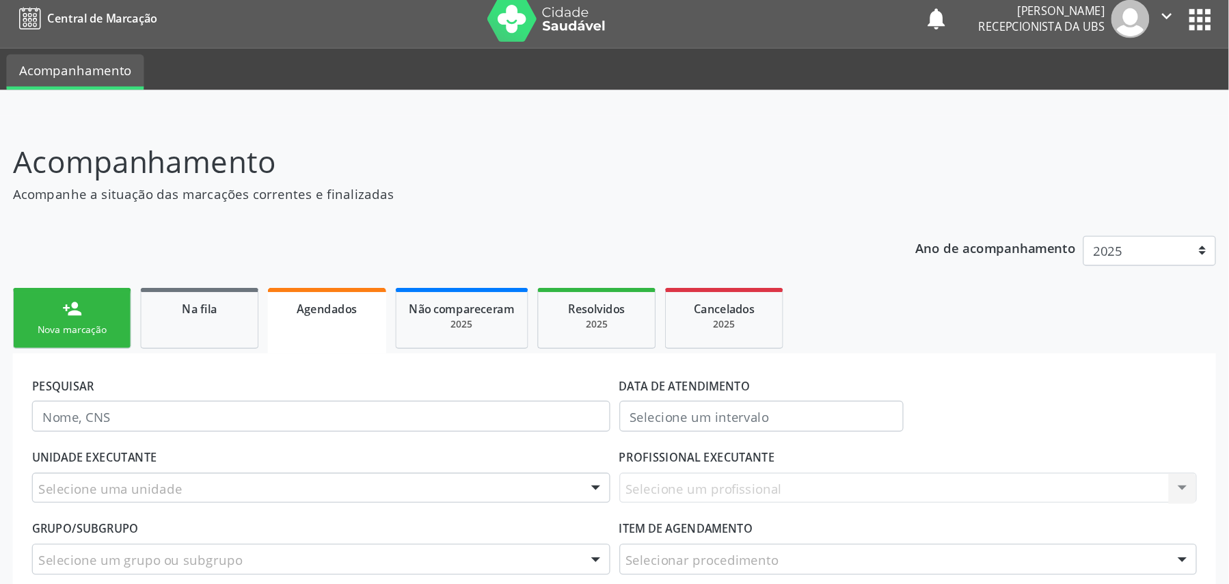
scroll to position [0, 0]
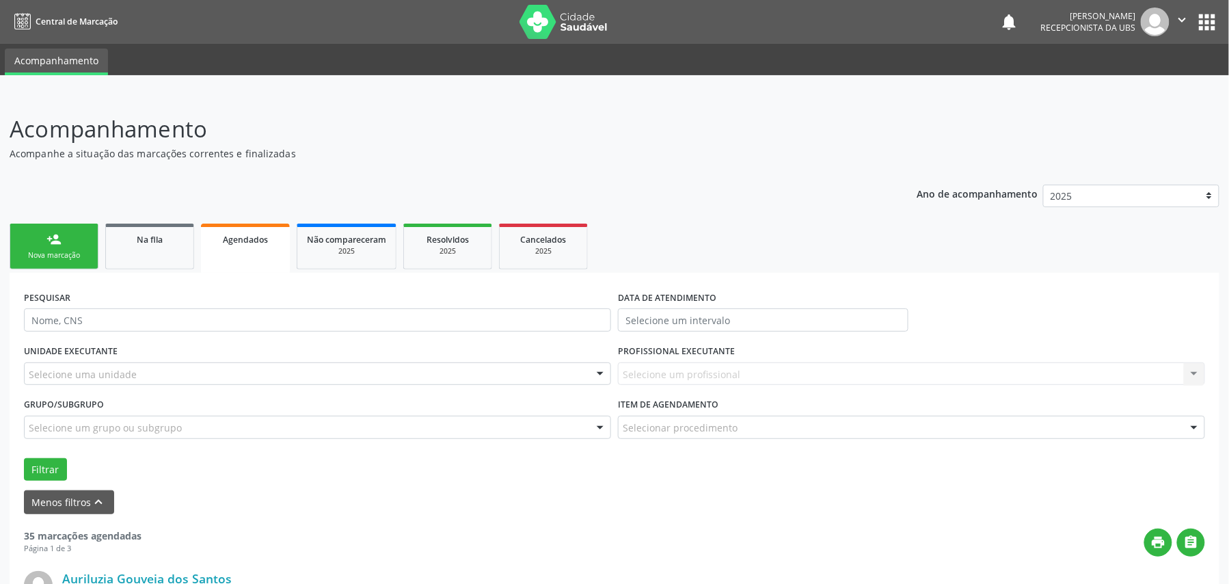
drag, startPoint x: 933, startPoint y: 4, endPoint x: 859, endPoint y: 194, distance: 203.8
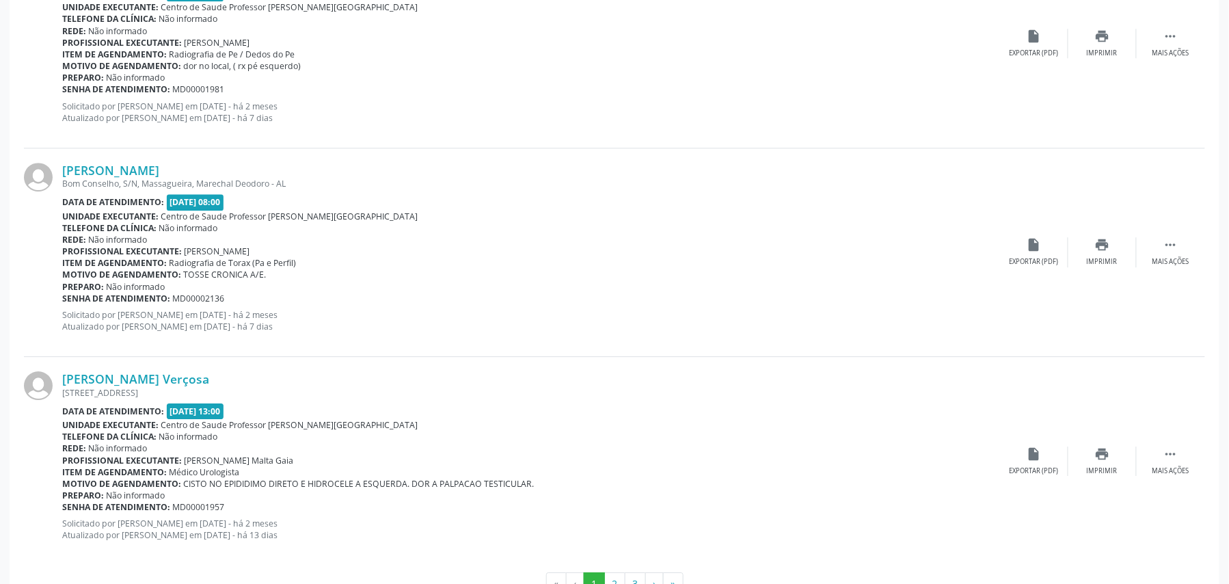
scroll to position [3197, 0]
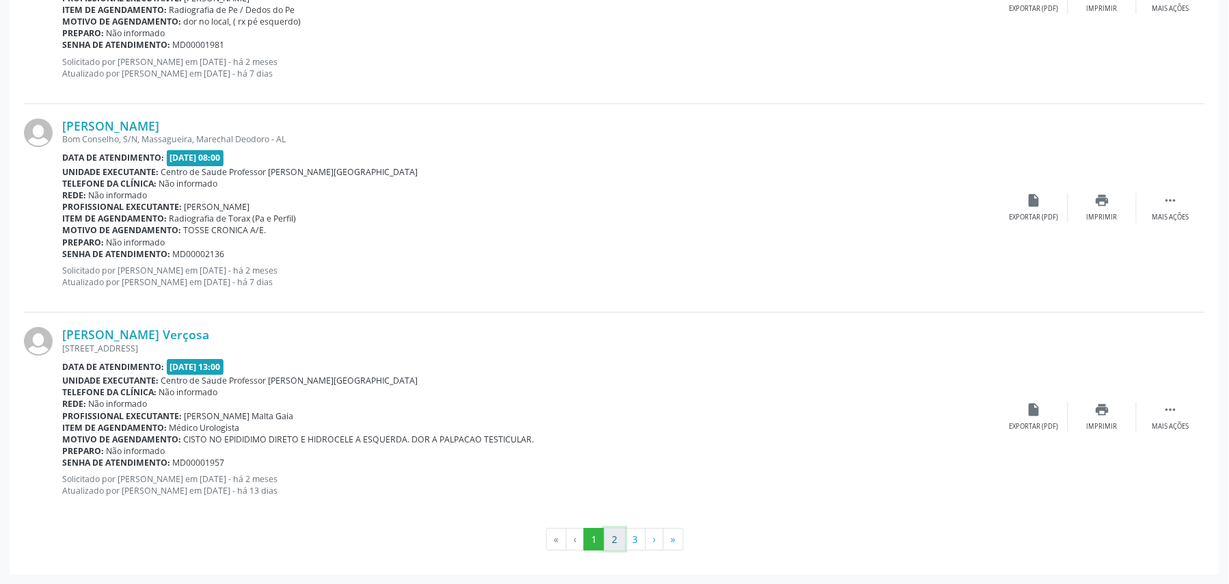
click at [612, 437] on button "2" at bounding box center [614, 539] width 21 height 23
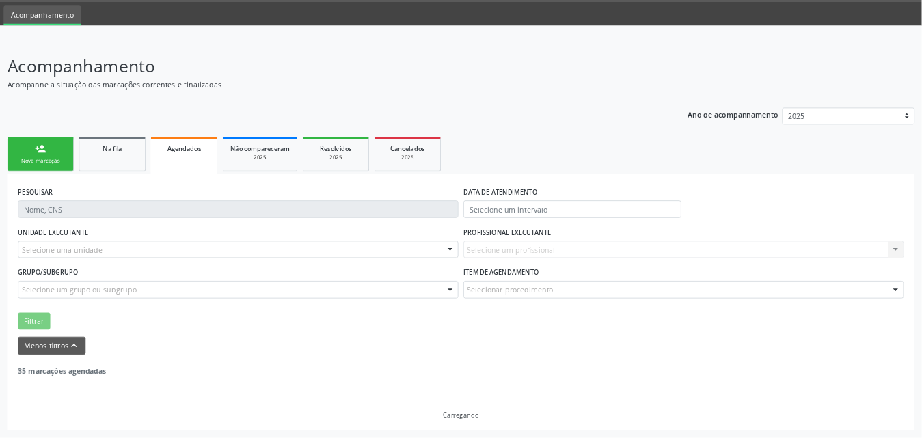
scroll to position [0, 0]
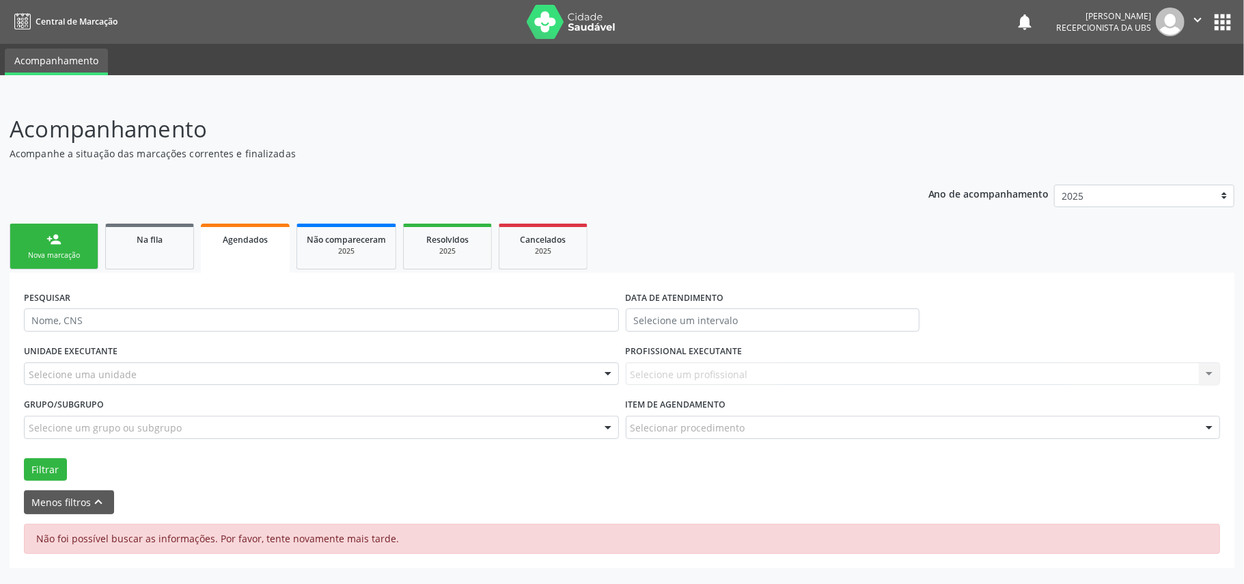
click at [239, 242] on span "Agendados" at bounding box center [245, 240] width 45 height 12
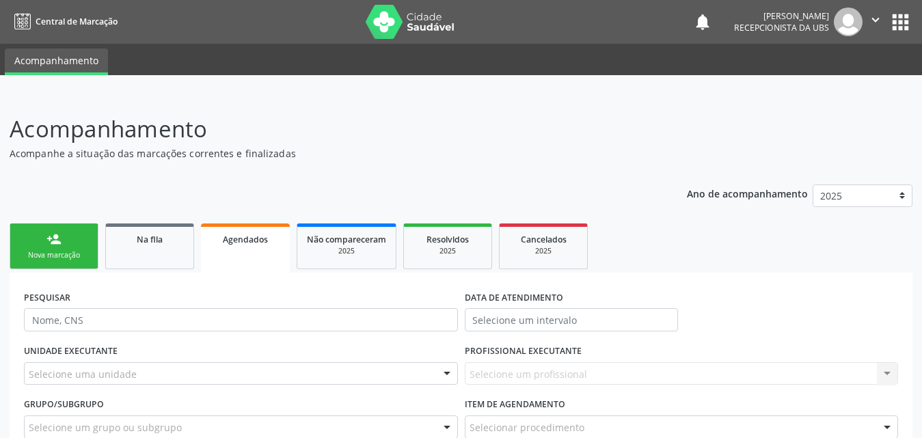
drag, startPoint x: 1230, startPoint y: 1, endPoint x: 500, endPoint y: 159, distance: 747.2
click at [500, 159] on p "Acompanhe a situação das marcações correntes e finalizadas" at bounding box center [326, 153] width 632 height 14
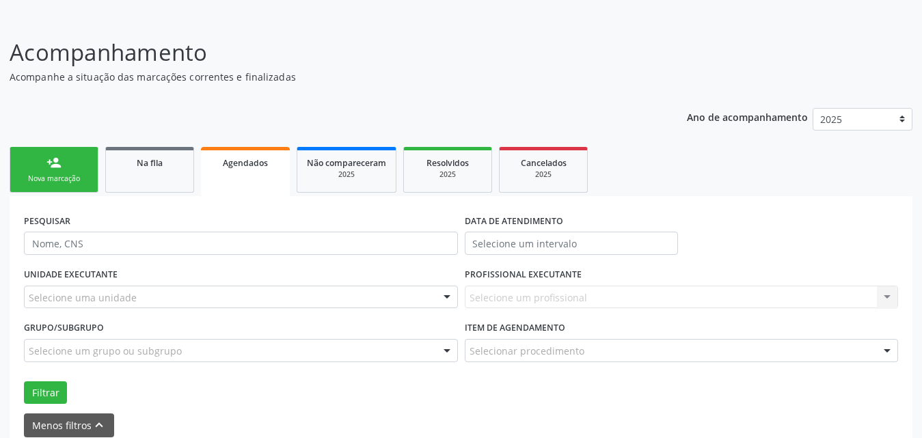
scroll to position [139, 0]
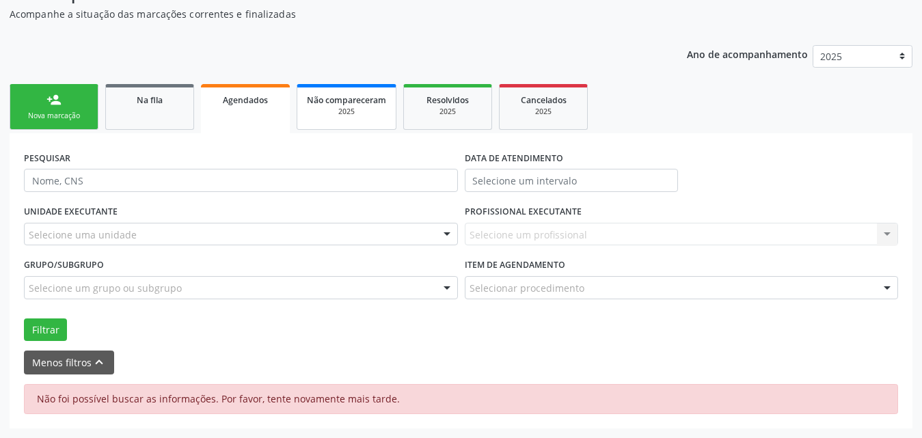
click at [353, 106] on div "Não compareceram" at bounding box center [346, 99] width 79 height 14
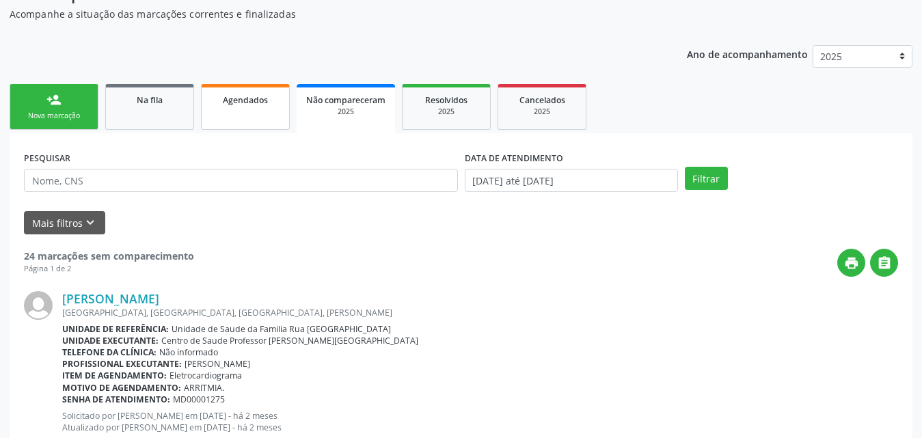
click at [262, 112] on link "Agendados" at bounding box center [245, 107] width 89 height 46
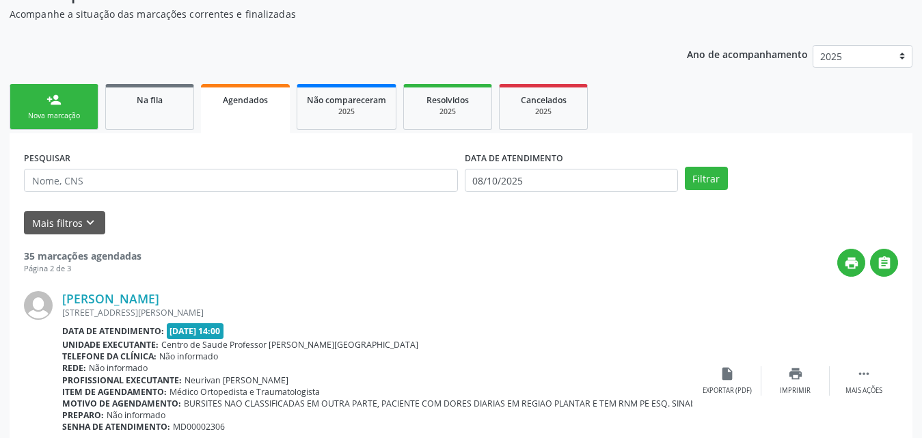
click at [242, 106] on div "Agendados" at bounding box center [245, 99] width 70 height 14
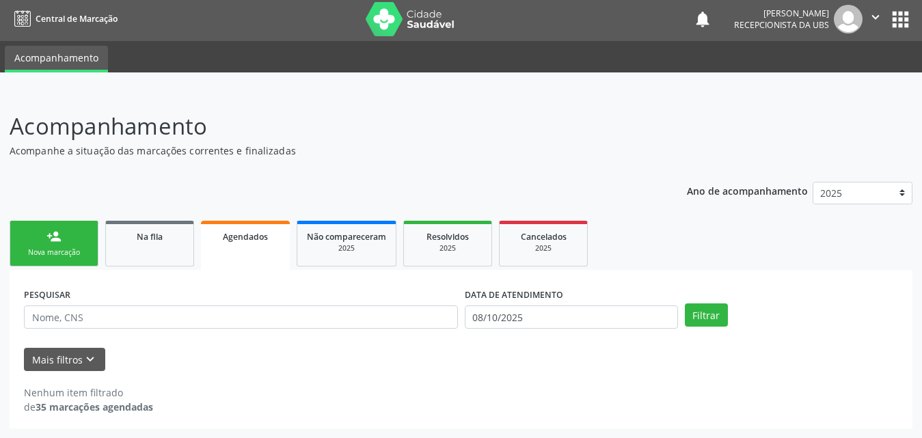
scroll to position [3, 0]
click at [249, 247] on link "Agendados" at bounding box center [245, 245] width 89 height 49
click at [359, 253] on div "2025" at bounding box center [346, 248] width 79 height 10
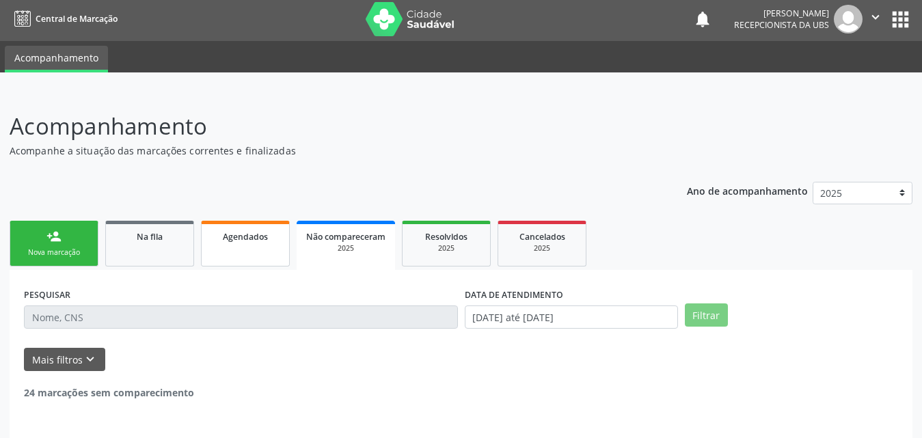
click at [254, 247] on link "Agendados" at bounding box center [245, 244] width 89 height 46
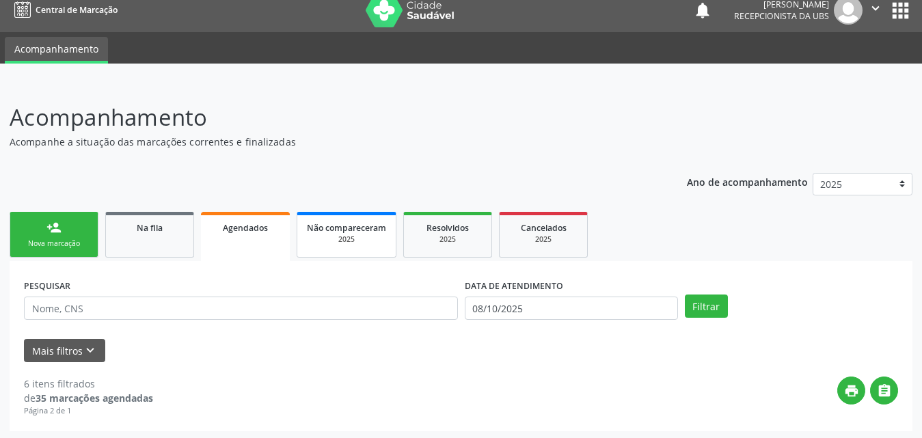
scroll to position [14, 0]
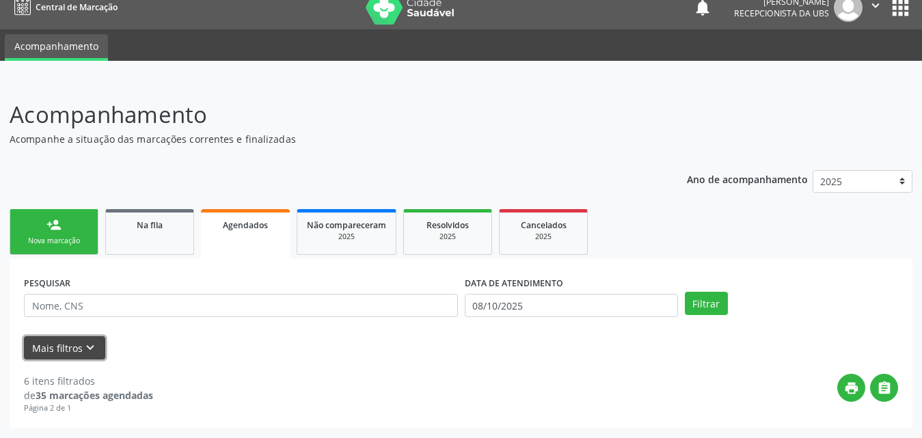
click at [83, 343] on icon "keyboard_arrow_down" at bounding box center [90, 347] width 15 height 15
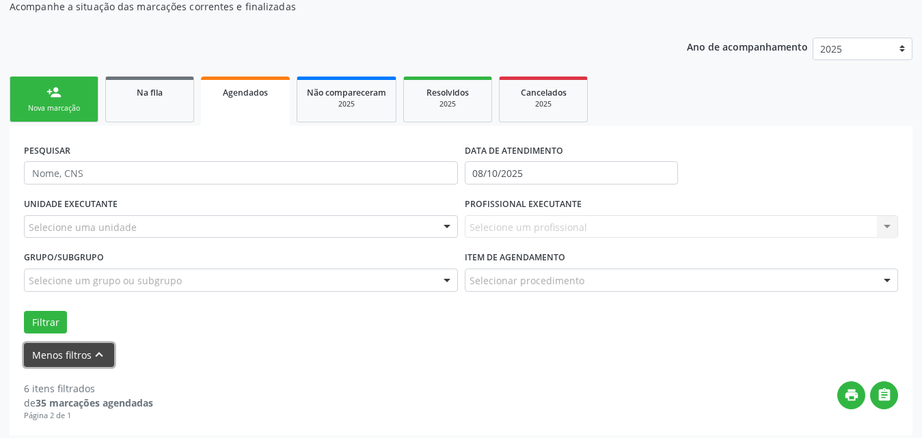
scroll to position [151, 0]
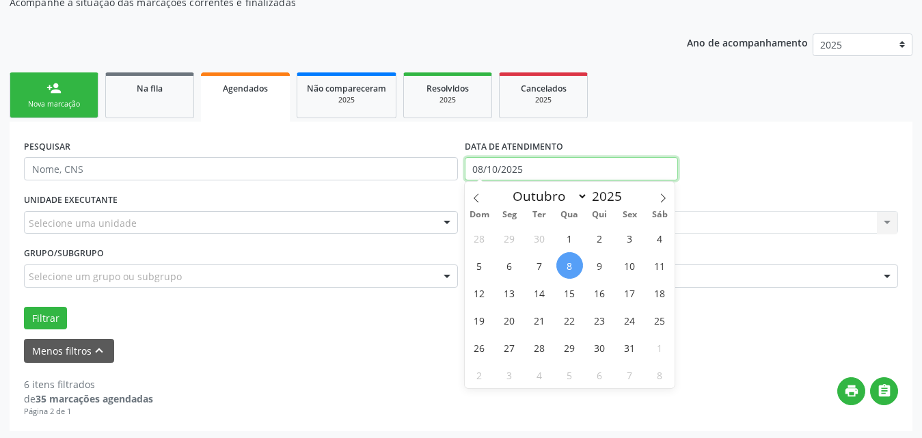
click at [580, 167] on input "08/10/2025" at bounding box center [571, 168] width 213 height 23
click at [482, 199] on span at bounding box center [476, 193] width 23 height 23
select select "7"
click at [629, 232] on span "1" at bounding box center [629, 238] width 27 height 27
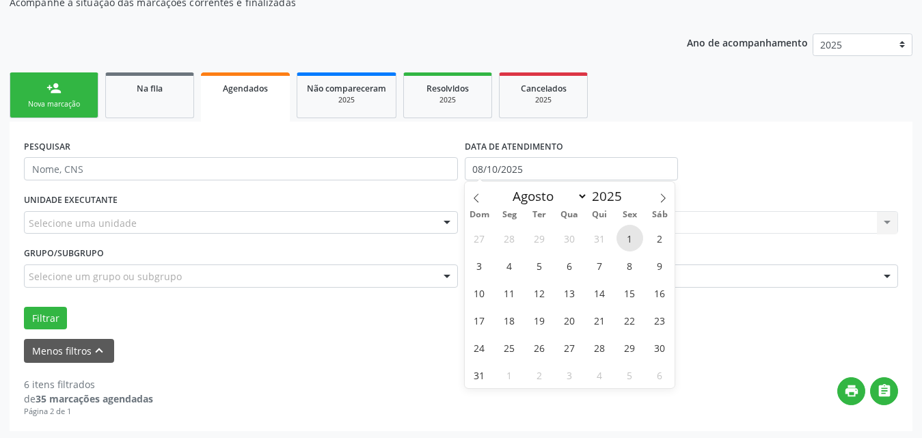
type input "[DATE]"
click at [668, 192] on span at bounding box center [662, 193] width 23 height 23
select select "9"
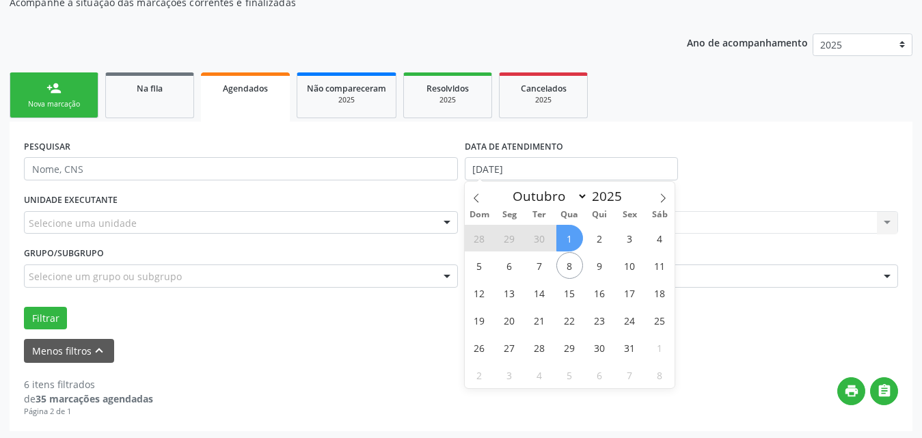
click at [583, 235] on div "28 29 30 1 2 3 4 5 6 7 8 9 10 11 12 13 14 15 16 17 18 19 20 21 22 23 24 25 26 2…" at bounding box center [570, 306] width 210 height 164
click at [573, 236] on span "1" at bounding box center [569, 238] width 27 height 27
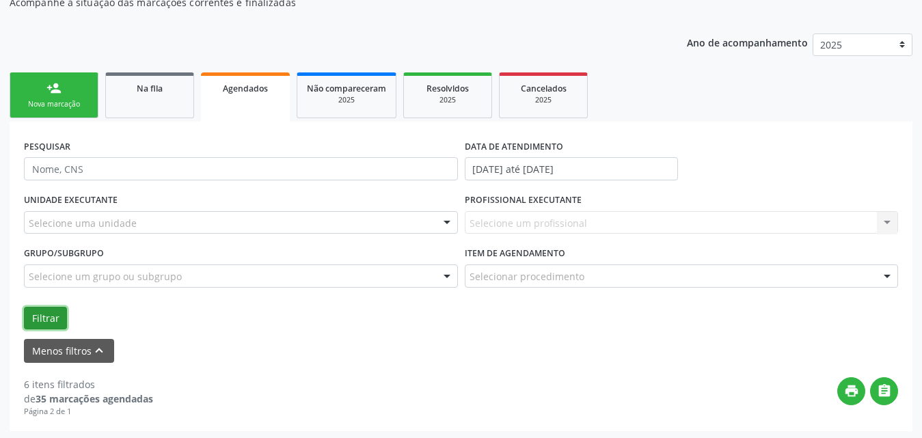
click at [52, 320] on button "Filtrar" at bounding box center [45, 318] width 43 height 23
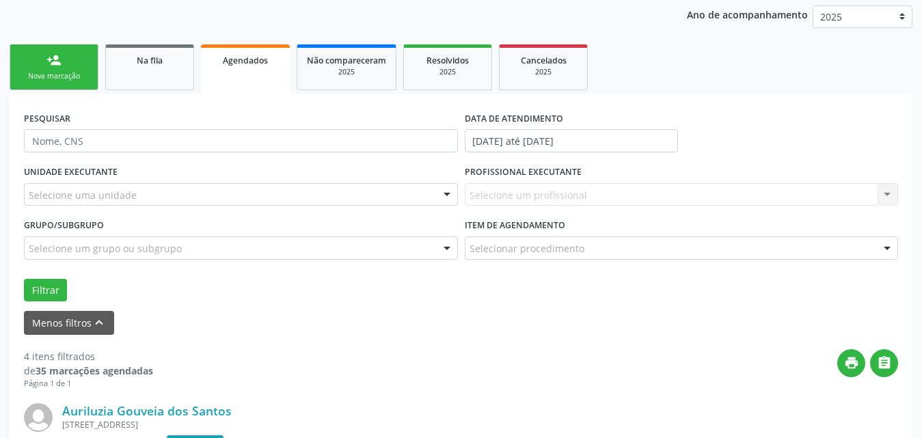
scroll to position [14, 0]
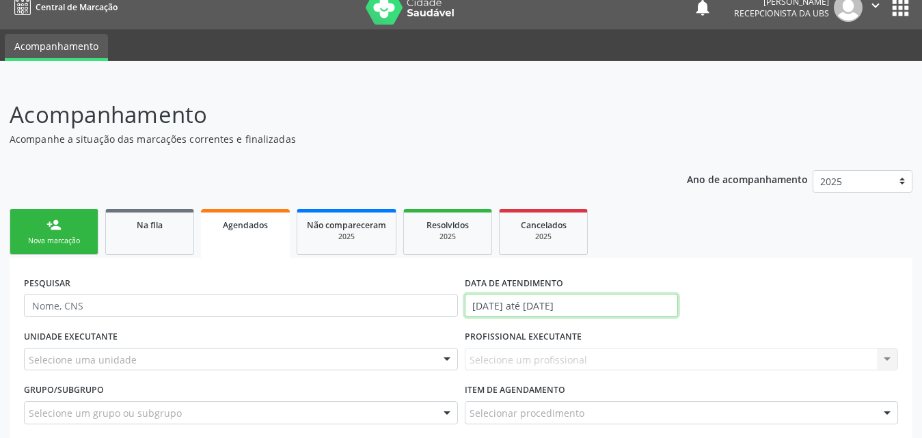
click at [619, 305] on input "[DATE] até [DATE]" at bounding box center [571, 305] width 213 height 23
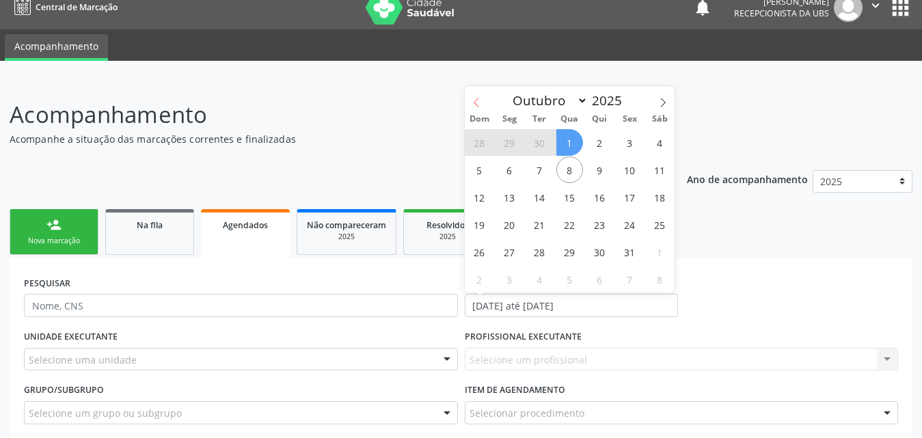
click at [476, 96] on span at bounding box center [476, 97] width 23 height 23
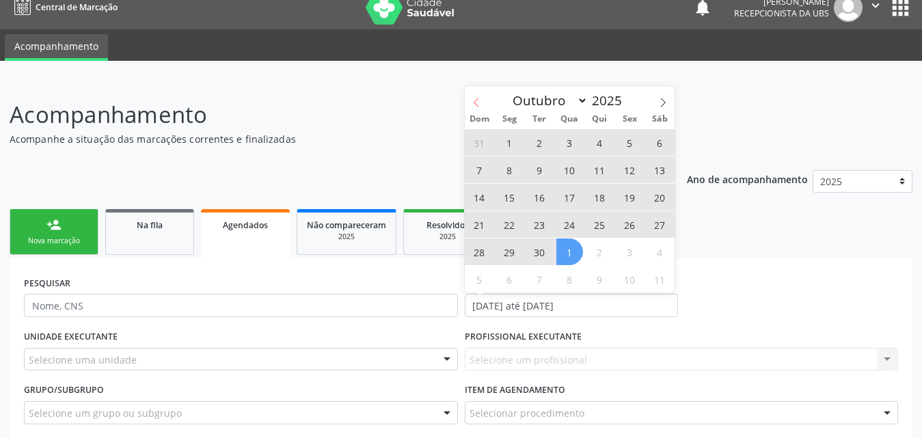
select select "8"
click at [546, 249] on span "30" at bounding box center [539, 251] width 27 height 27
type input "[DATE]"
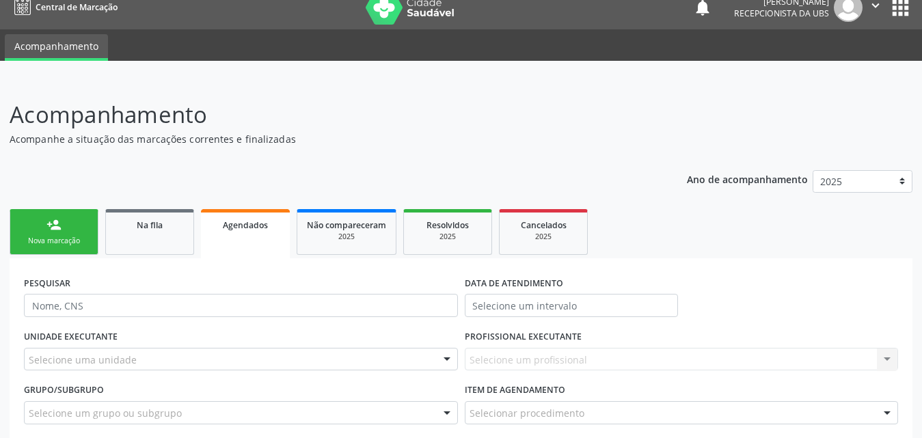
click at [800, 254] on ul "person_add Nova marcação Na fila Agendados Não compareceram 2025 Resolvidos 202…" at bounding box center [461, 232] width 903 height 53
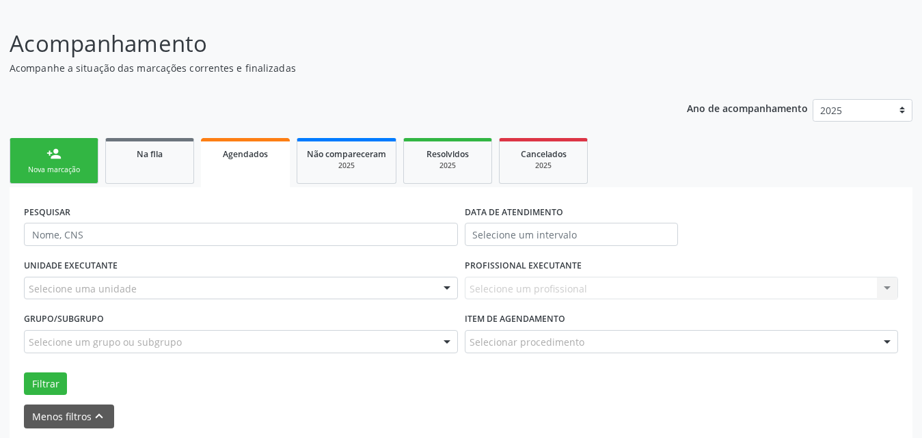
scroll to position [151, 0]
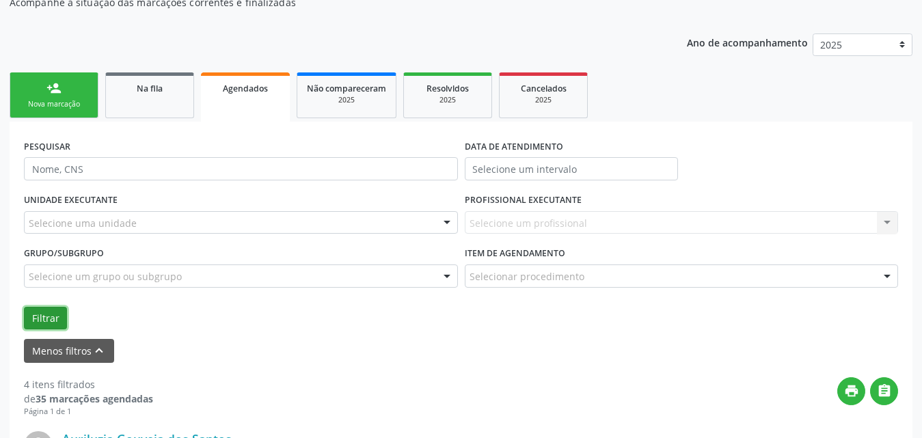
click at [53, 313] on button "Filtrar" at bounding box center [45, 318] width 43 height 23
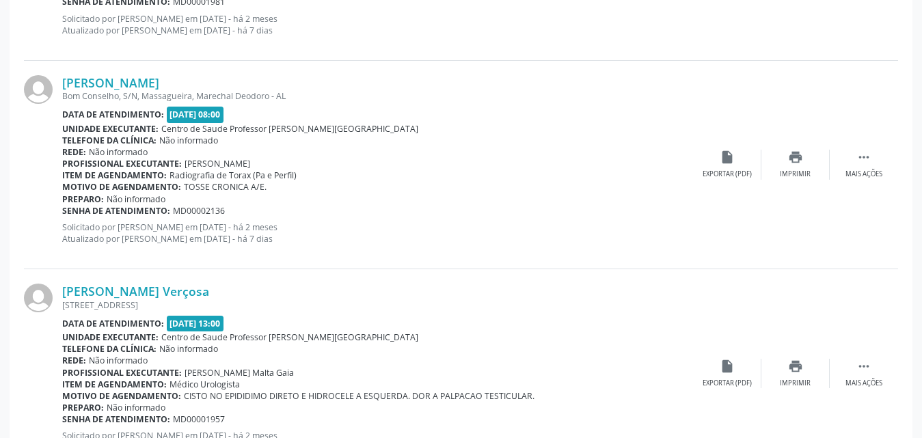
scroll to position [3339, 0]
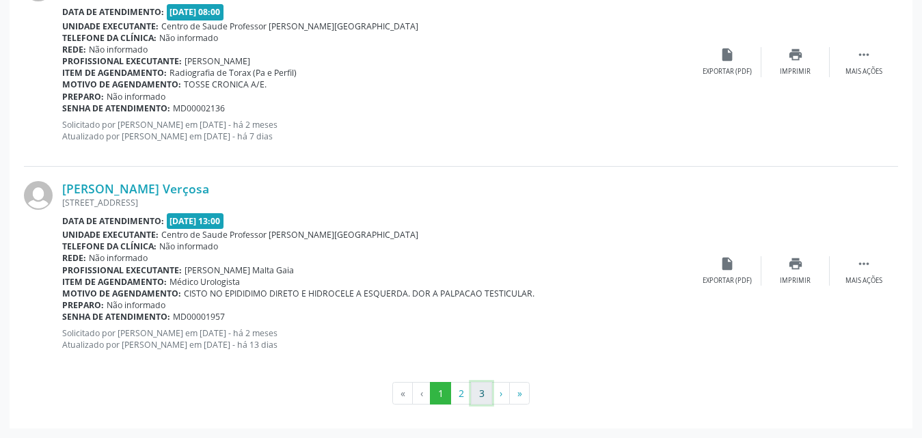
click at [482, 398] on button "3" at bounding box center [481, 393] width 21 height 23
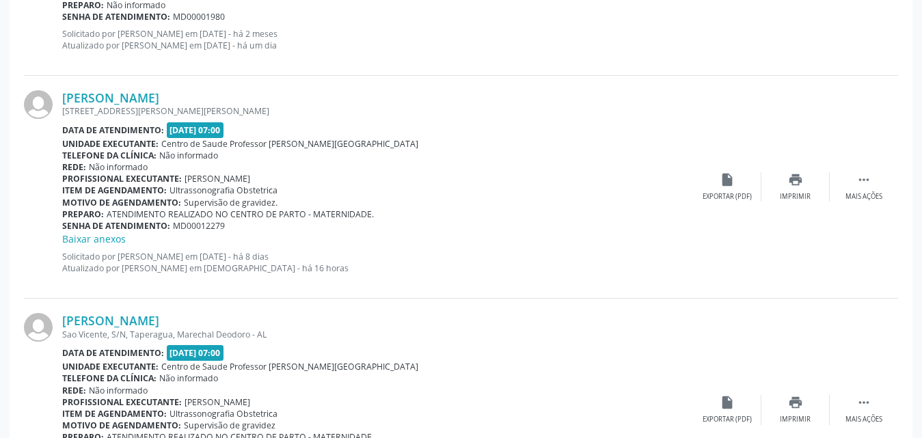
scroll to position [720, 0]
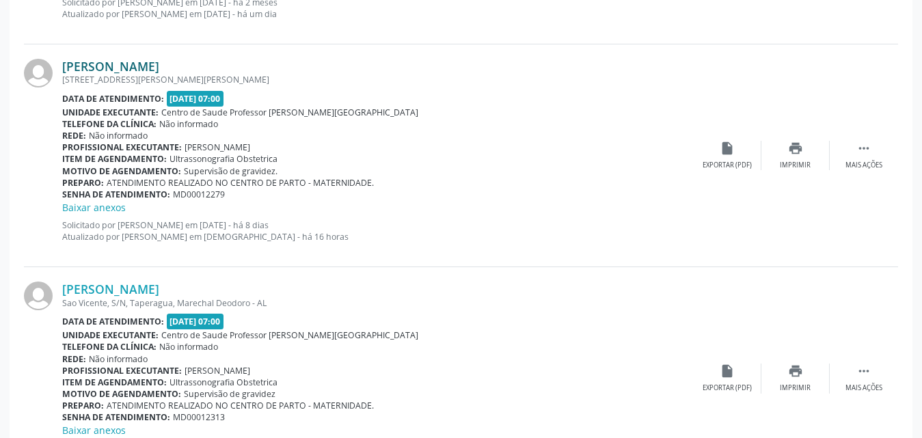
click at [119, 67] on link "[PERSON_NAME]" at bounding box center [110, 66] width 97 height 15
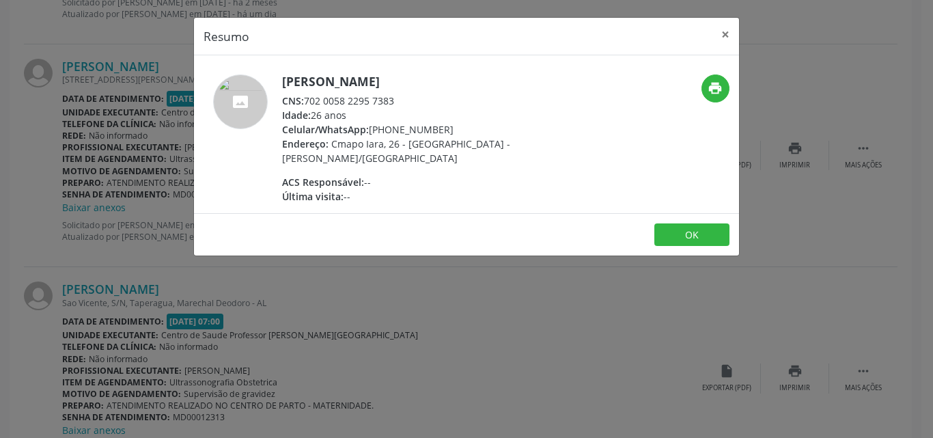
drag, startPoint x: 307, startPoint y: 99, endPoint x: 401, endPoint y: 106, distance: 94.5
click at [401, 106] on div "CNS: 702 0058 2295 7383" at bounding box center [415, 101] width 266 height 14
copy div "702 0058 2295 7383"
click at [729, 32] on button "×" at bounding box center [725, 34] width 27 height 33
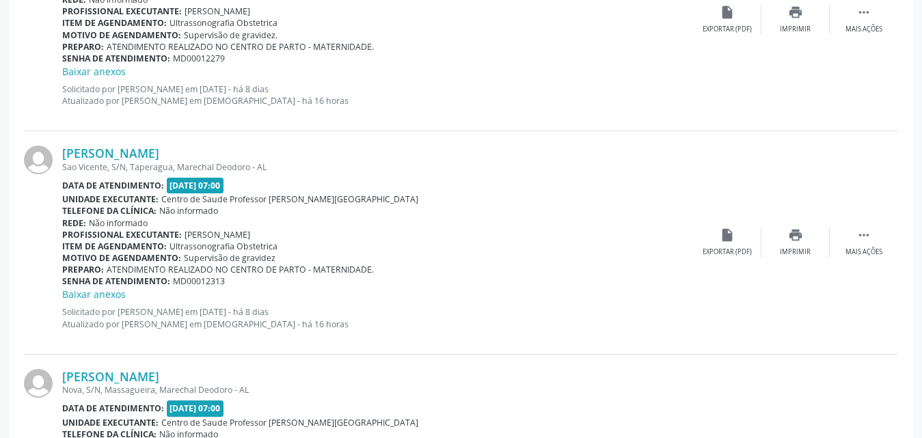
scroll to position [857, 0]
click at [137, 152] on link "[PERSON_NAME]" at bounding box center [110, 152] width 97 height 15
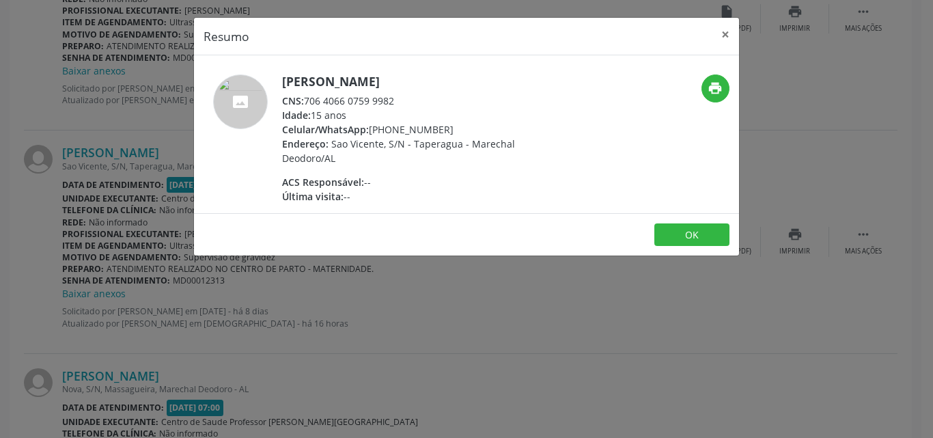
drag, startPoint x: 337, startPoint y: 101, endPoint x: 403, endPoint y: 101, distance: 66.3
click at [403, 101] on div "CNS: 706 4066 0759 9982" at bounding box center [415, 101] width 266 height 14
copy div "706 4066 0759 9982"
click at [723, 31] on button "×" at bounding box center [725, 34] width 27 height 33
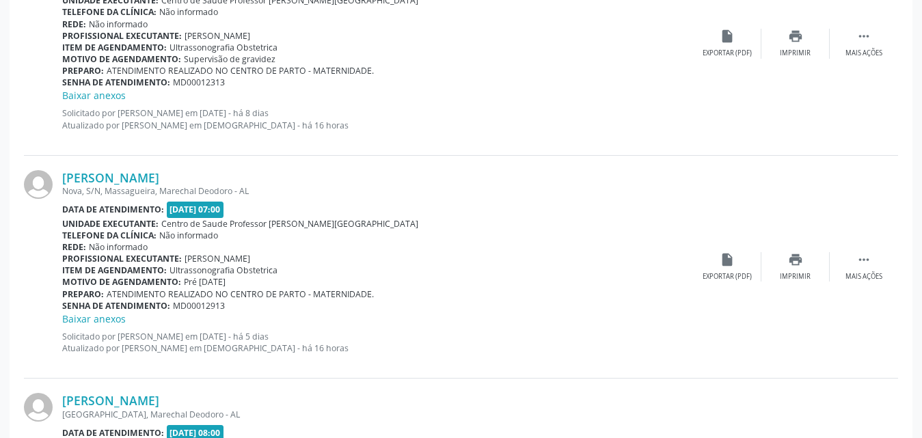
scroll to position [1062, 0]
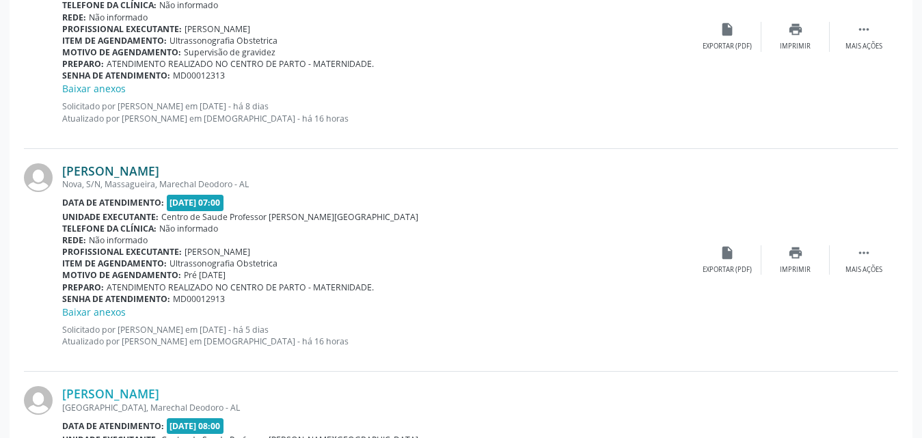
click at [130, 169] on link "[PERSON_NAME]" at bounding box center [110, 170] width 97 height 15
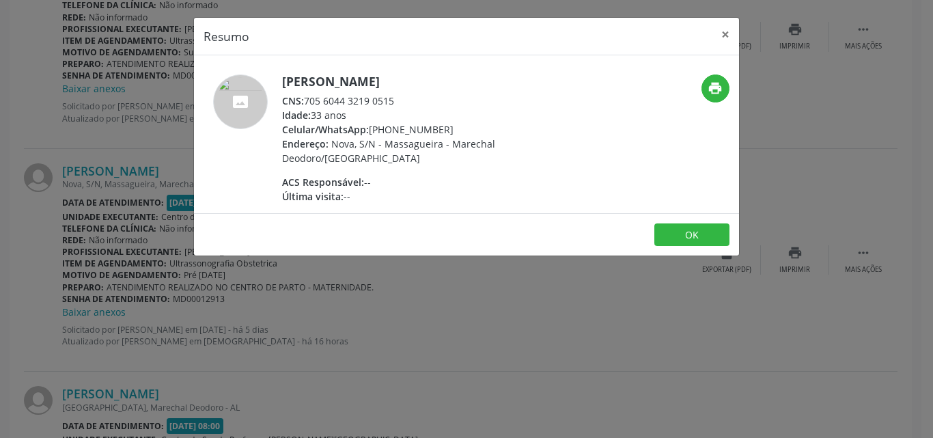
drag, startPoint x: 308, startPoint y: 102, endPoint x: 405, endPoint y: 101, distance: 97.0
click at [405, 101] on div "CNS: 705 6044 3219 0515" at bounding box center [415, 101] width 266 height 14
copy div "705 6044 3219 0515"
click at [725, 36] on button "×" at bounding box center [725, 34] width 27 height 33
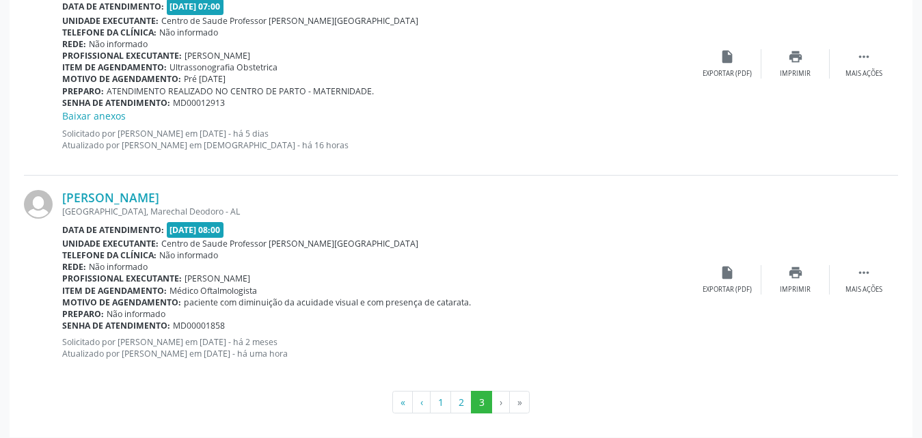
scroll to position [1267, 0]
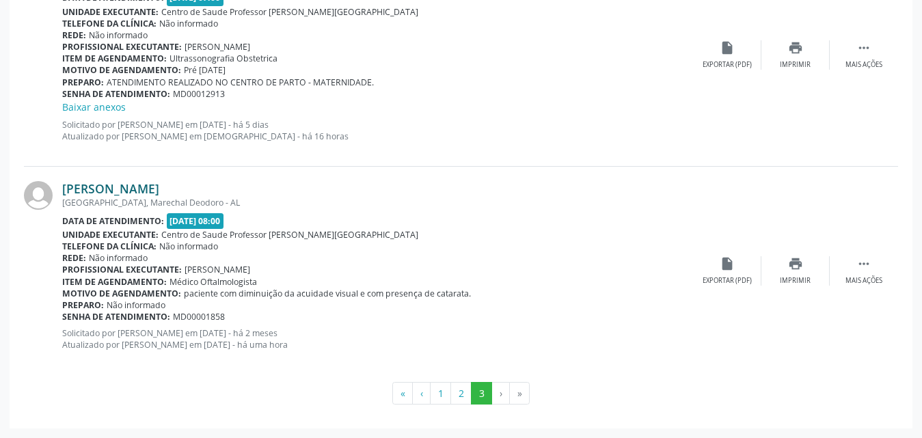
click at [107, 184] on link "[PERSON_NAME]" at bounding box center [110, 188] width 97 height 15
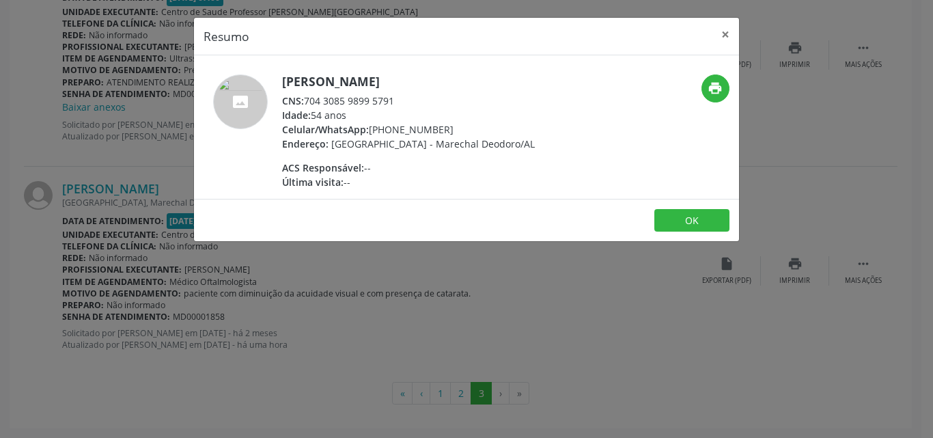
drag, startPoint x: 309, startPoint y: 102, endPoint x: 401, endPoint y: 101, distance: 92.3
click at [401, 101] on div "CNS: 704 3085 9899 5791" at bounding box center [408, 101] width 253 height 14
copy div "704 3085 9899 5791"
click at [725, 32] on button "×" at bounding box center [725, 34] width 27 height 33
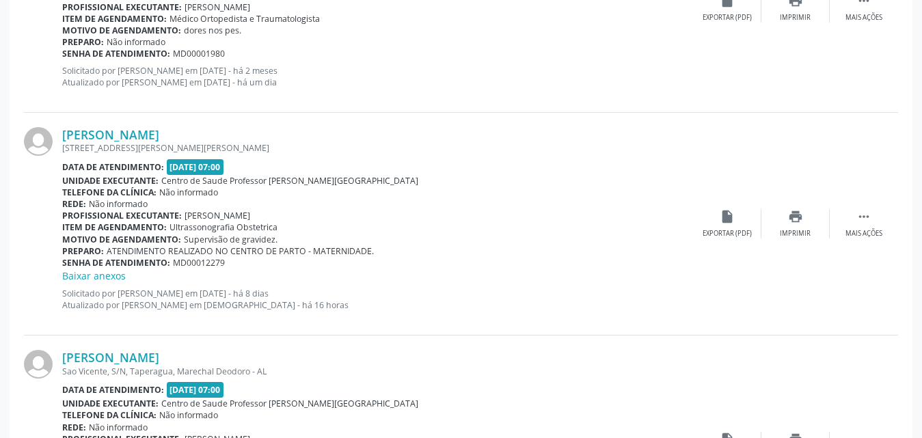
scroll to position [584, 0]
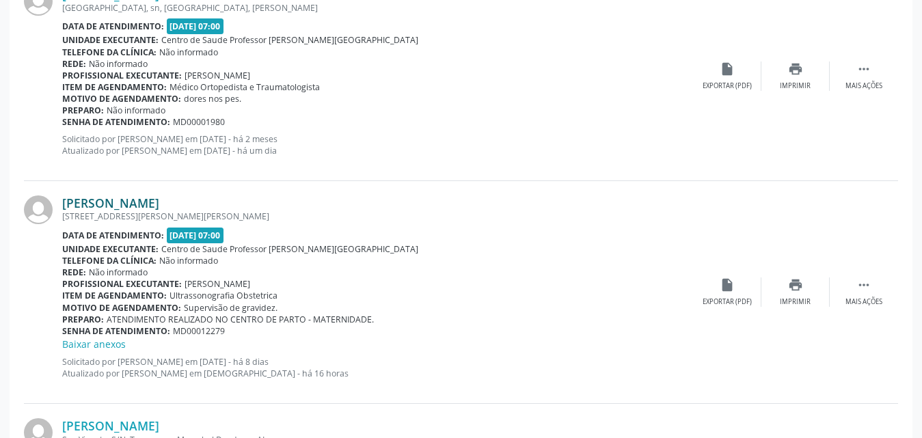
click at [128, 197] on link "[PERSON_NAME]" at bounding box center [110, 202] width 97 height 15
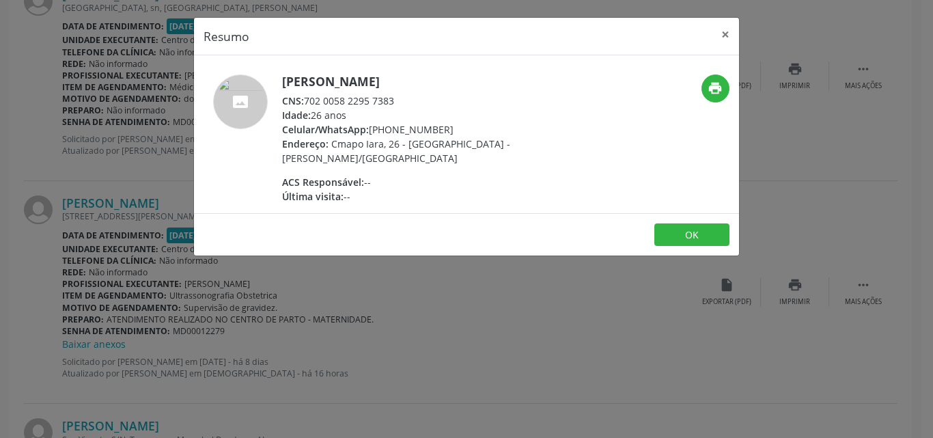
drag, startPoint x: 308, startPoint y: 100, endPoint x: 398, endPoint y: 103, distance: 89.6
click at [409, 105] on div "CNS: 702 0058 2295 7383" at bounding box center [415, 101] width 266 height 14
copy div "702 0058 2295 7383"
drag, startPoint x: 576, startPoint y: 71, endPoint x: 659, endPoint y: 70, distance: 83.4
click at [659, 70] on div "[PERSON_NAME] CNS: 702 0058 2295 7383 Idade: 26 anos Celular/WhatsApp: [PHONE_N…" at bounding box center [466, 134] width 545 height 158
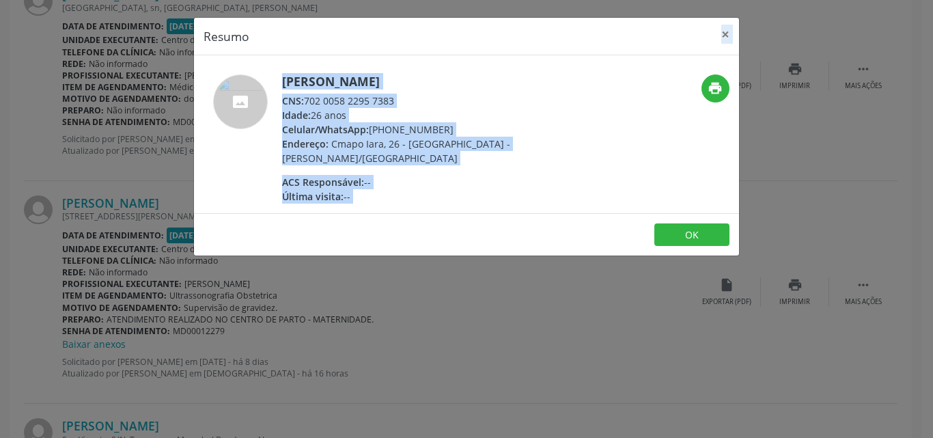
drag, startPoint x: 556, startPoint y: 48, endPoint x: 585, endPoint y: 113, distance: 71.0
click at [585, 113] on div "Resumo × [PERSON_NAME] CNS: 702 0058 2295 7383 Idade: 26 anos Celular/WhatsApp:…" at bounding box center [466, 137] width 547 height 240
click at [568, 48] on header "Resumo ×" at bounding box center [466, 37] width 545 height 38
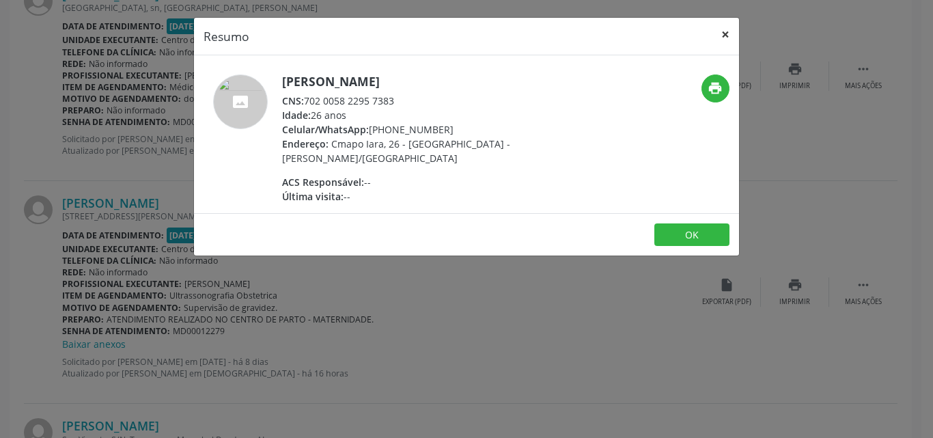
click at [726, 33] on button "×" at bounding box center [725, 34] width 27 height 33
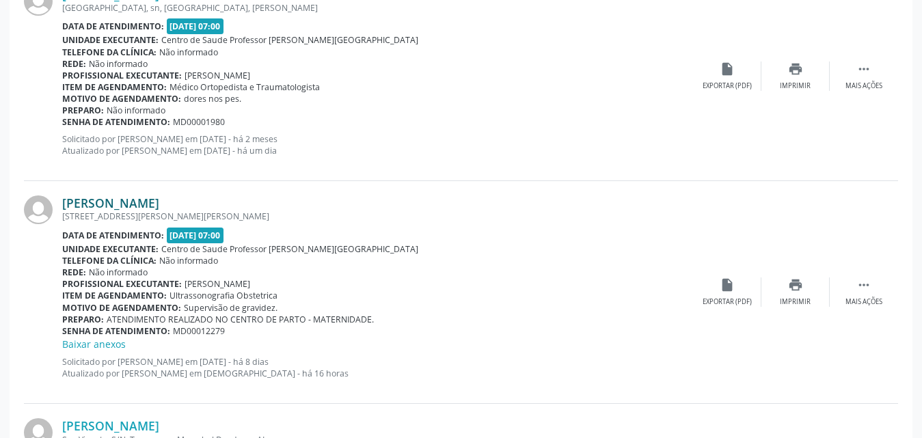
click at [130, 200] on link "[PERSON_NAME]" at bounding box center [110, 202] width 97 height 15
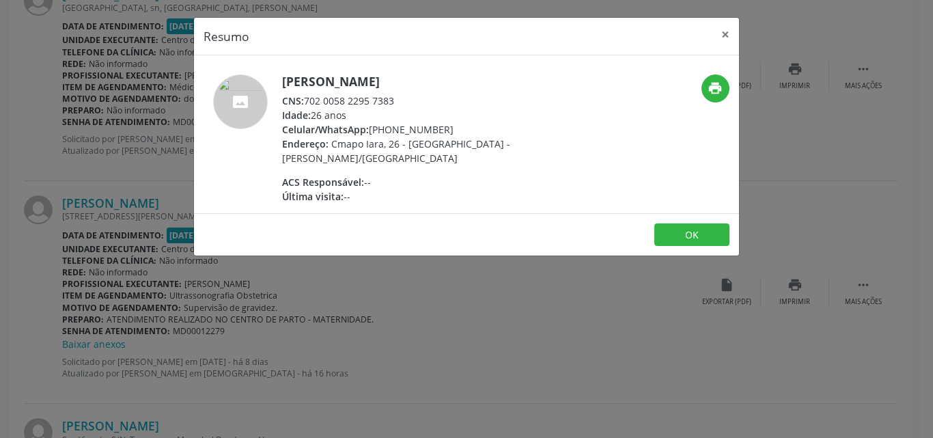
drag, startPoint x: 308, startPoint y: 103, endPoint x: 385, endPoint y: 98, distance: 77.4
click at [407, 101] on div "CNS: 702 0058 2295 7383" at bounding box center [415, 101] width 266 height 14
click at [728, 31] on button "×" at bounding box center [725, 34] width 27 height 33
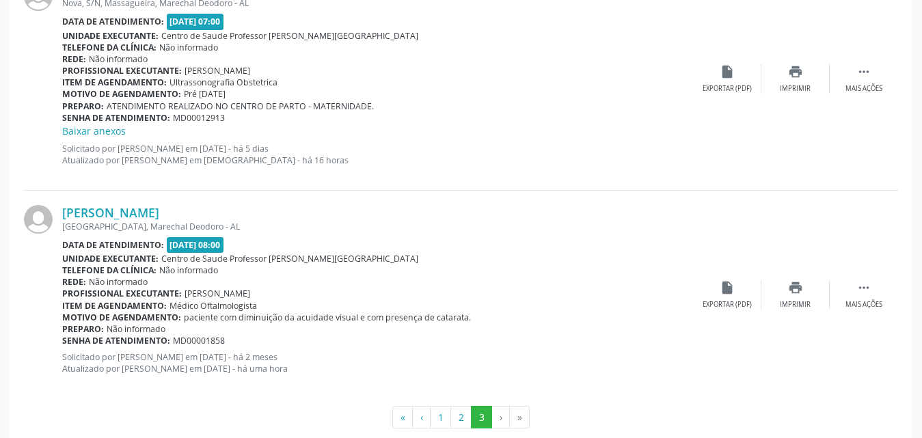
scroll to position [1267, 0]
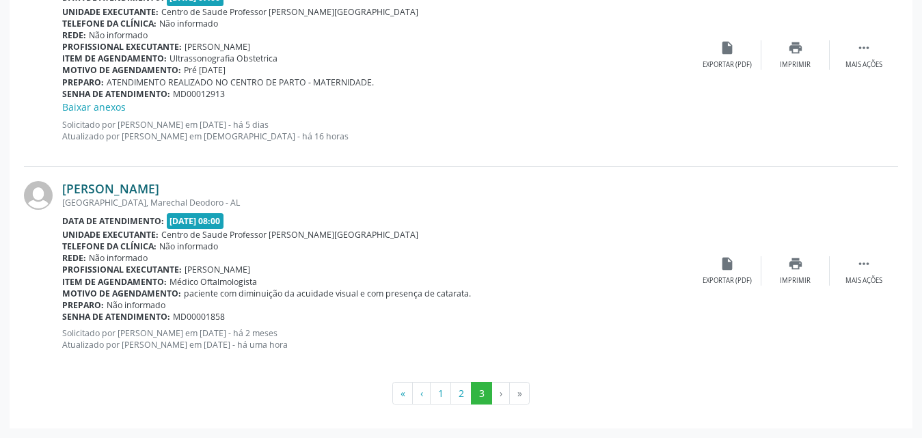
click at [156, 185] on link "[PERSON_NAME]" at bounding box center [110, 188] width 97 height 15
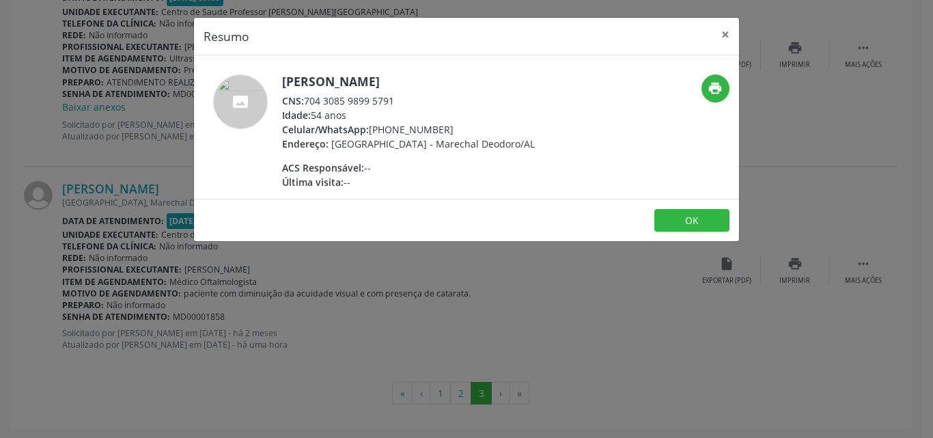
drag, startPoint x: 308, startPoint y: 103, endPoint x: 379, endPoint y: 109, distance: 70.7
click at [403, 107] on div "[PERSON_NAME] CNS: 704 3085 9899 5791 Idade: 54 anos Celular/WhatsApp: [PHONE_N…" at bounding box center [408, 131] width 253 height 115
click at [356, 90] on div "[PERSON_NAME] CNS: 704 3085 9899 5791 Idade: 54 anos Celular/WhatsApp: [PHONE_N…" at bounding box center [408, 131] width 253 height 115
drag, startPoint x: 308, startPoint y: 101, endPoint x: 417, endPoint y: 98, distance: 109.4
click at [417, 98] on div "CNS: 704 3085 9899 5791" at bounding box center [408, 101] width 253 height 14
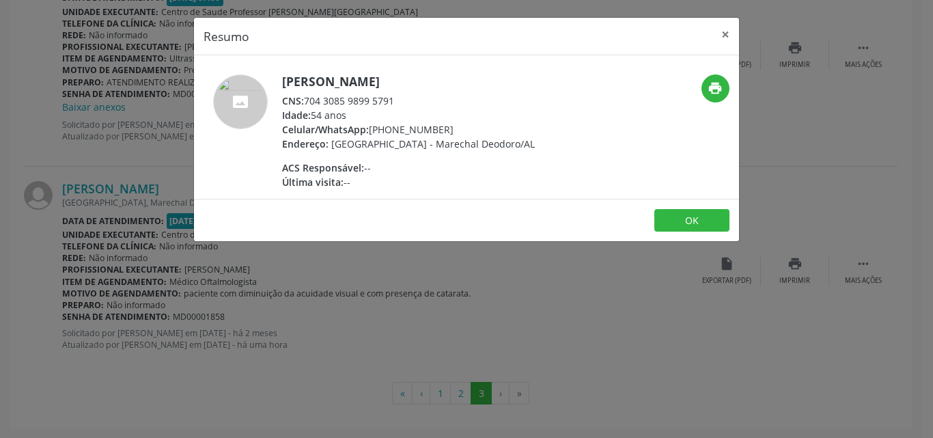
copy div "704 3085 9899 5791"
click at [730, 35] on button "×" at bounding box center [725, 34] width 27 height 33
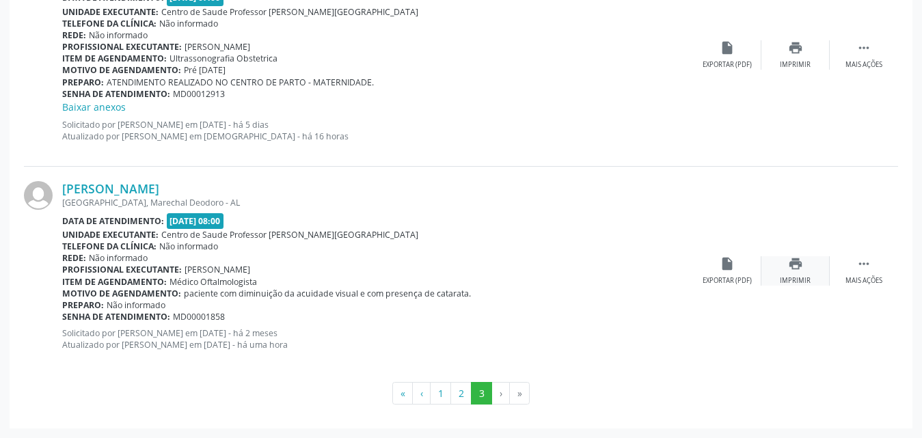
click at [800, 267] on icon "print" at bounding box center [795, 263] width 15 height 15
click at [146, 189] on link "[PERSON_NAME]" at bounding box center [110, 188] width 97 height 15
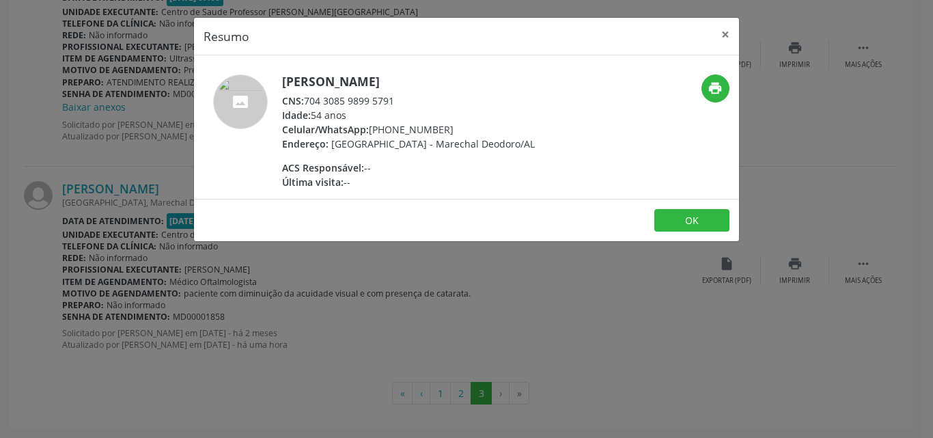
drag, startPoint x: 308, startPoint y: 105, endPoint x: 395, endPoint y: 103, distance: 87.5
click at [395, 103] on div "CNS: 704 3085 9899 5791" at bounding box center [408, 101] width 253 height 14
copy div "704 3085 9899 5791"
click at [723, 33] on button "×" at bounding box center [725, 34] width 27 height 33
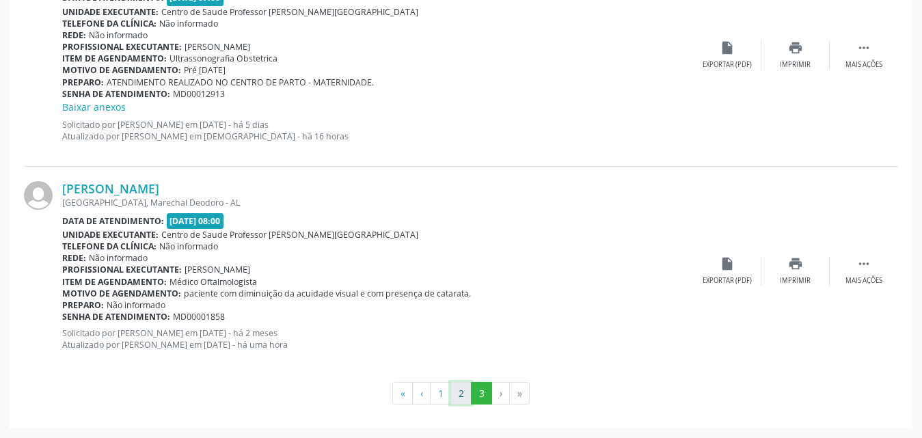
click at [459, 392] on button "2" at bounding box center [460, 393] width 21 height 23
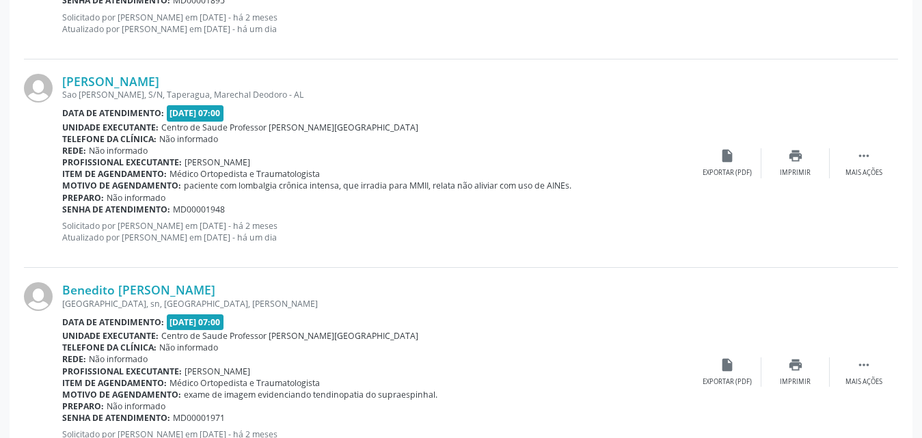
scroll to position [3325, 0]
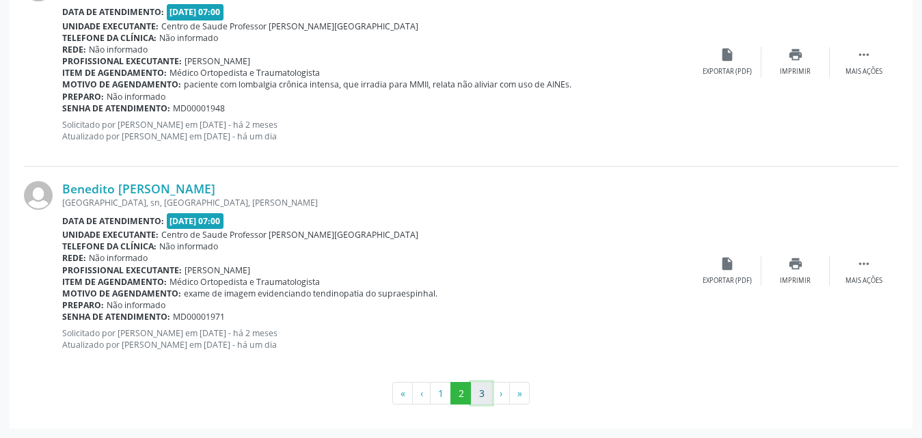
click at [485, 391] on button "3" at bounding box center [481, 393] width 21 height 23
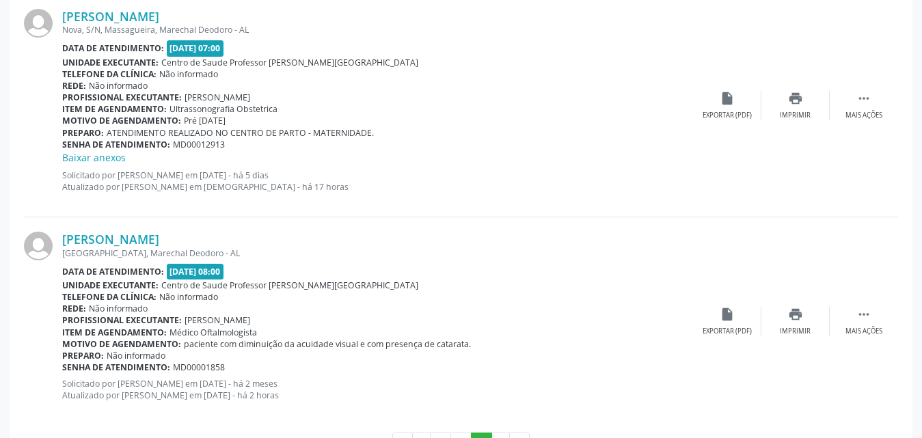
scroll to position [1130, 0]
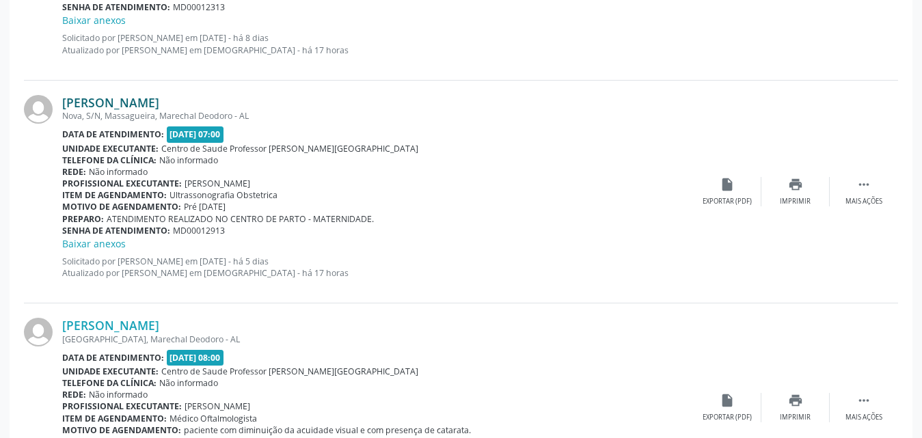
click at [123, 105] on link "[PERSON_NAME]" at bounding box center [110, 102] width 97 height 15
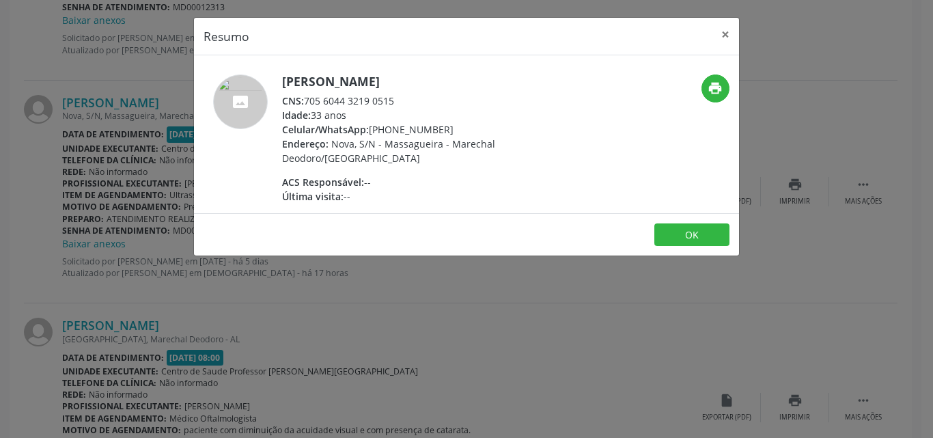
drag, startPoint x: 305, startPoint y: 101, endPoint x: 399, endPoint y: 105, distance: 93.7
click at [407, 105] on div "CNS: 705 6044 3219 0515" at bounding box center [415, 101] width 266 height 14
copy div "705 6044 3219 0515"
click at [505, 114] on div "Idade: 33 anos" at bounding box center [415, 115] width 266 height 14
drag, startPoint x: 306, startPoint y: 102, endPoint x: 408, endPoint y: 101, distance: 101.8
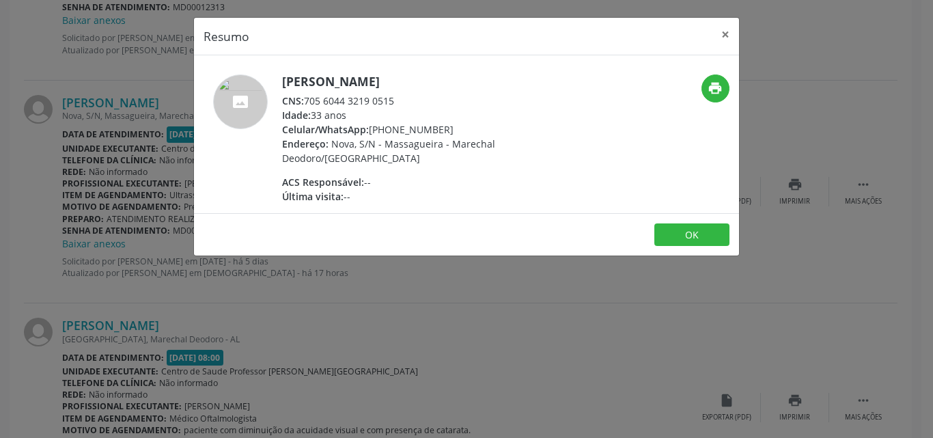
click at [408, 101] on div "CNS: 705 6044 3219 0515" at bounding box center [415, 101] width 266 height 14
click at [732, 38] on button "×" at bounding box center [725, 34] width 27 height 33
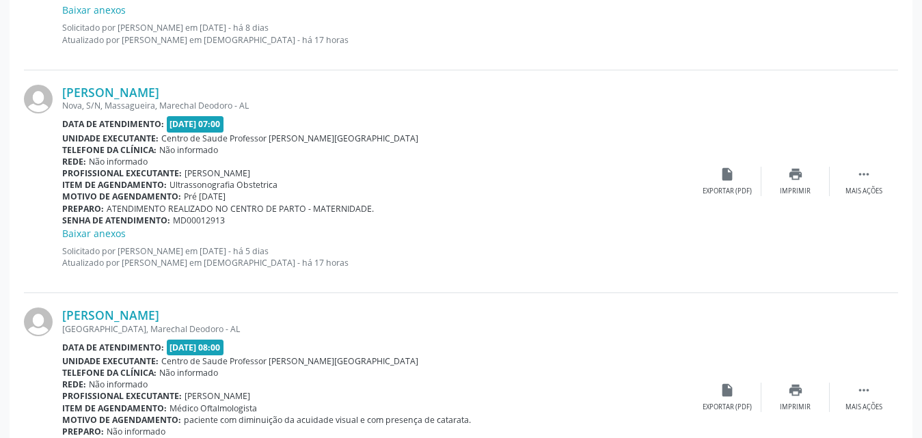
scroll to position [1267, 0]
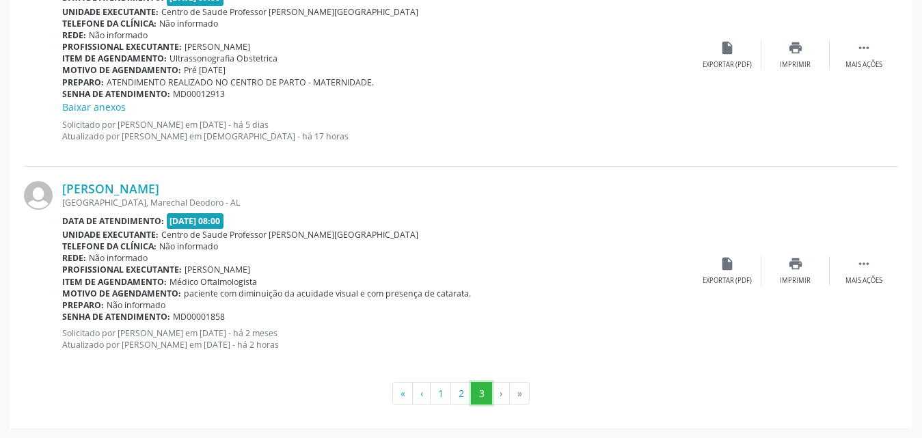
click at [480, 397] on button "3" at bounding box center [481, 393] width 21 height 23
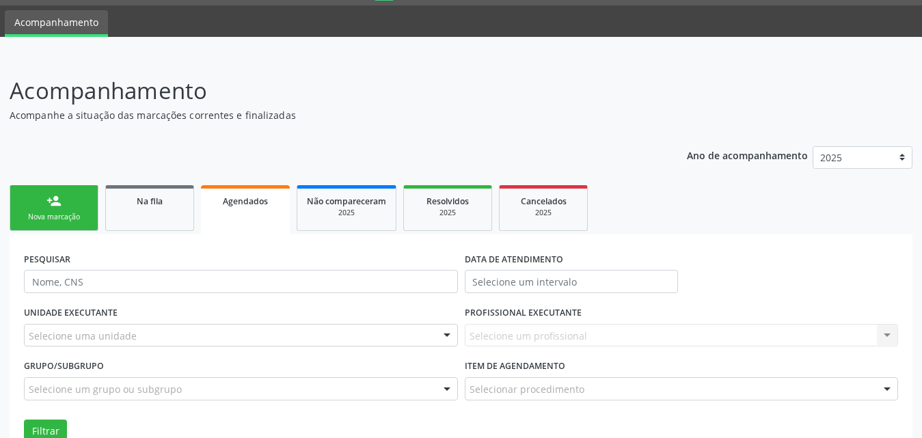
scroll to position [0, 0]
